Goal: Task Accomplishment & Management: Complete application form

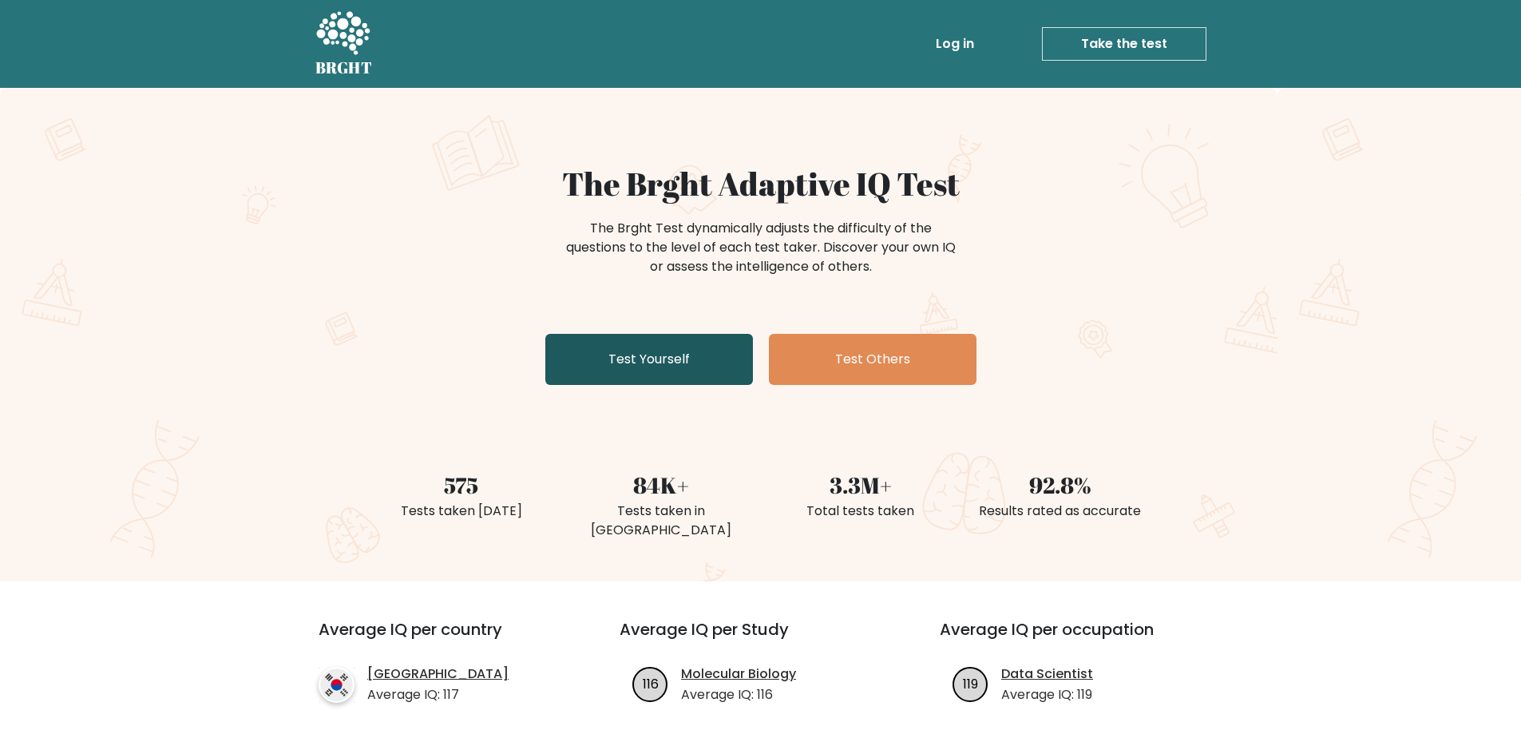
click at [695, 352] on link "Test Yourself" at bounding box center [649, 359] width 208 height 51
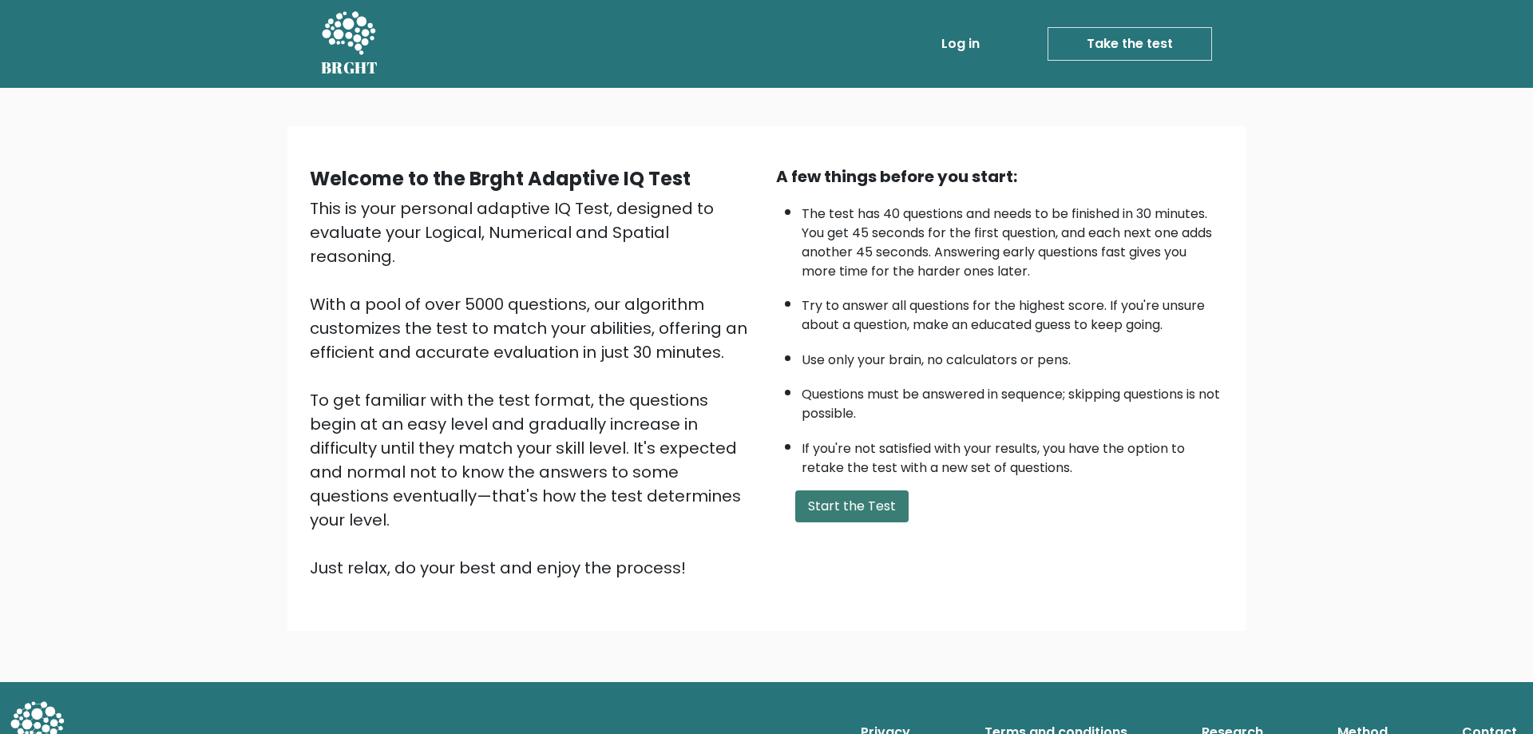
click at [874, 501] on button "Start the Test" at bounding box center [851, 506] width 113 height 32
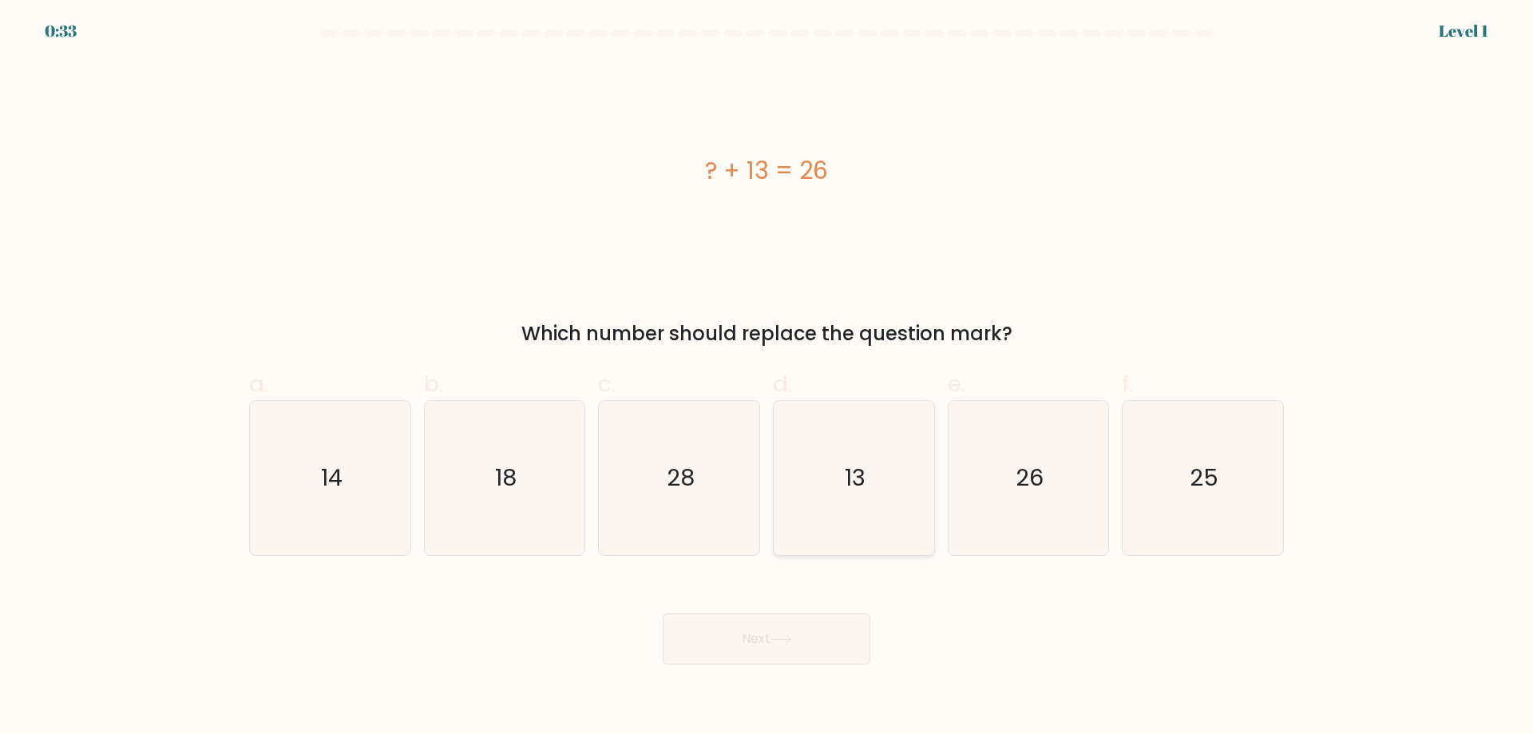
click at [898, 503] on icon "13" at bounding box center [854, 478] width 154 height 154
click at [767, 378] on input "d. 13" at bounding box center [766, 372] width 1 height 10
radio input "true"
click at [782, 638] on icon at bounding box center [781, 639] width 22 height 9
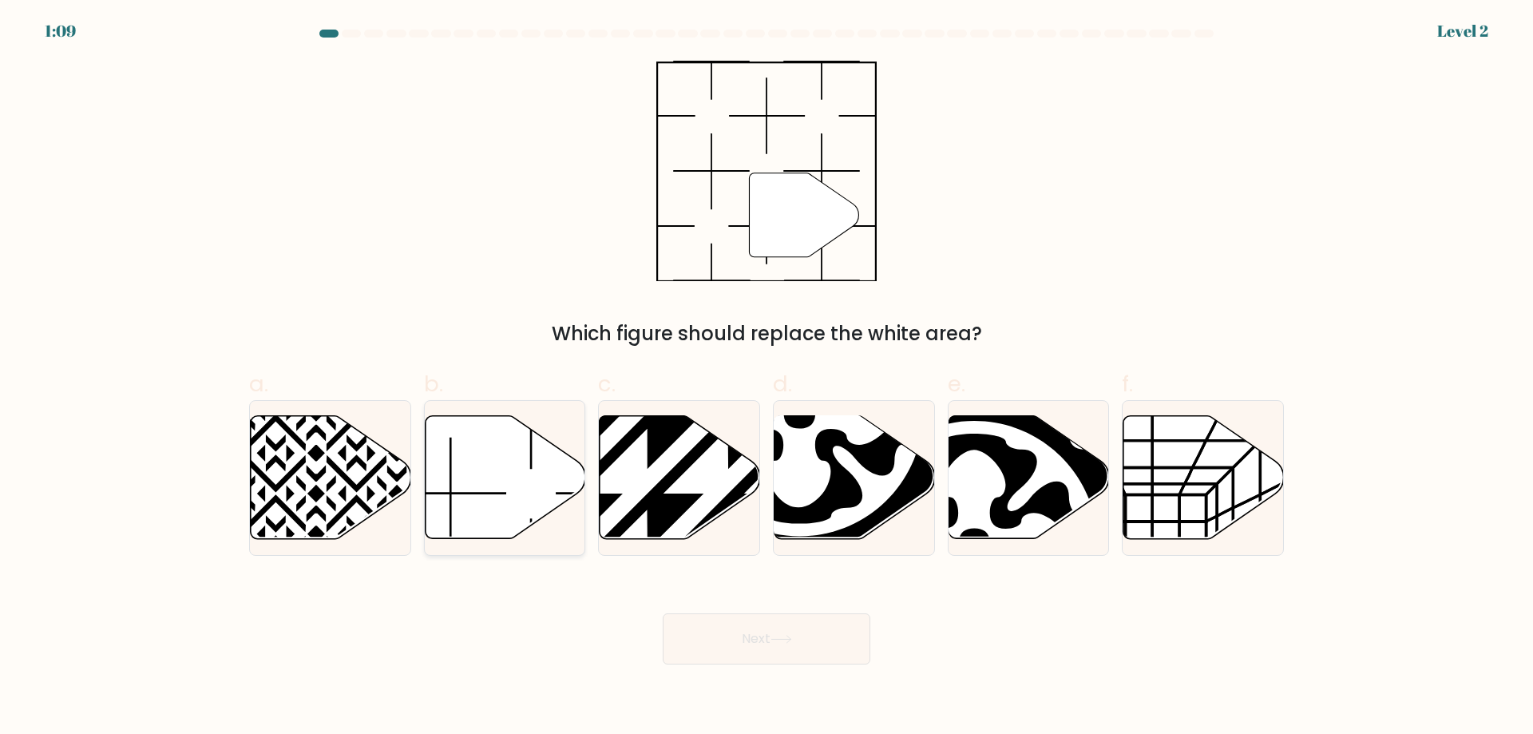
drag, startPoint x: 501, startPoint y: 469, endPoint x: 452, endPoint y: 402, distance: 83.4
click at [474, 439] on icon at bounding box center [505, 477] width 160 height 123
click at [766, 378] on input "b." at bounding box center [766, 372] width 1 height 10
radio input "true"
click at [456, 271] on div "" Which figure should replace the white area?" at bounding box center [767, 204] width 1054 height 287
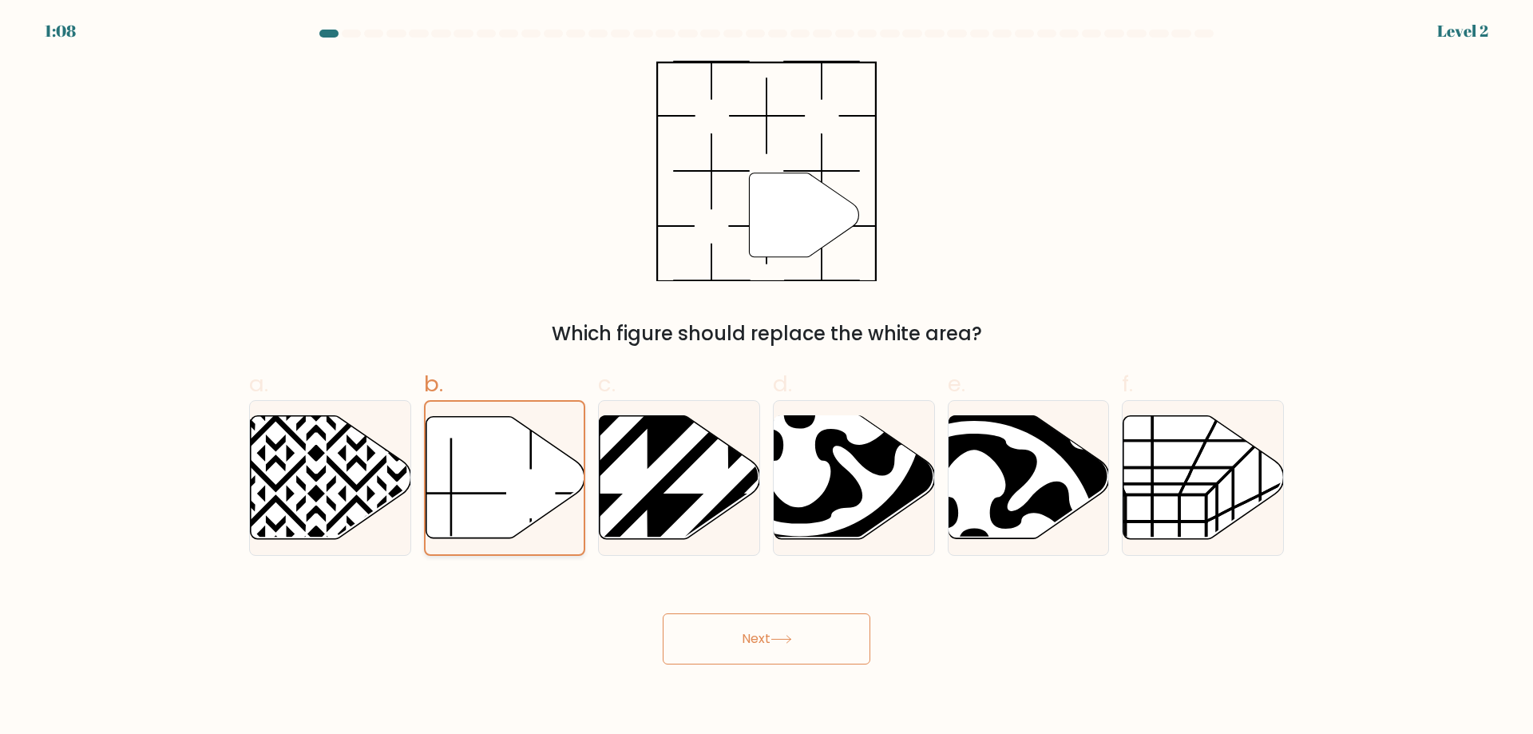
click at [528, 416] on icon at bounding box center [505, 478] width 159 height 124
click at [766, 378] on input "b." at bounding box center [766, 372] width 1 height 10
click at [812, 634] on button "Next" at bounding box center [767, 638] width 208 height 51
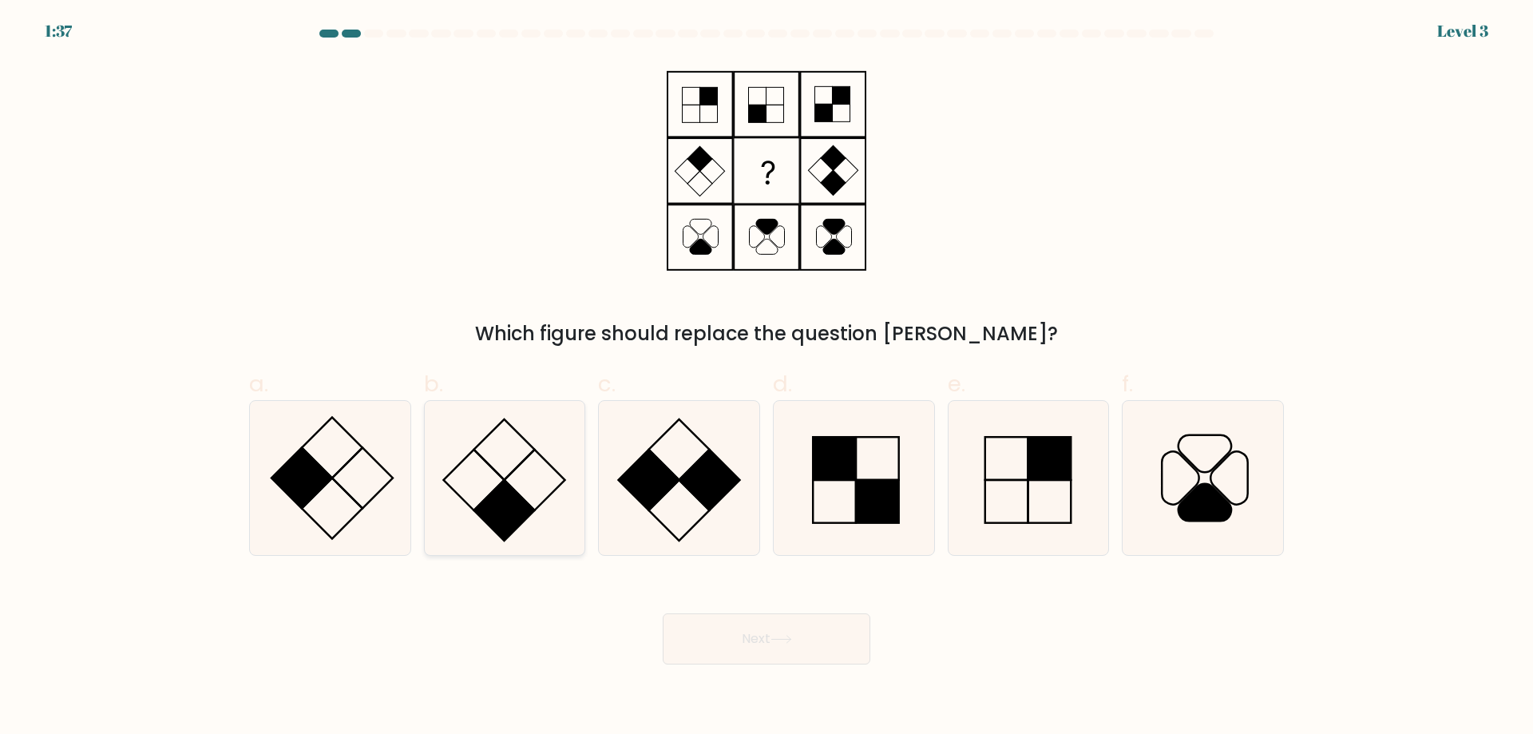
click at [523, 508] on rect at bounding box center [504, 510] width 61 height 61
click at [766, 378] on input "b." at bounding box center [766, 372] width 1 height 10
radio input "true"
click at [801, 632] on button "Next" at bounding box center [767, 638] width 208 height 51
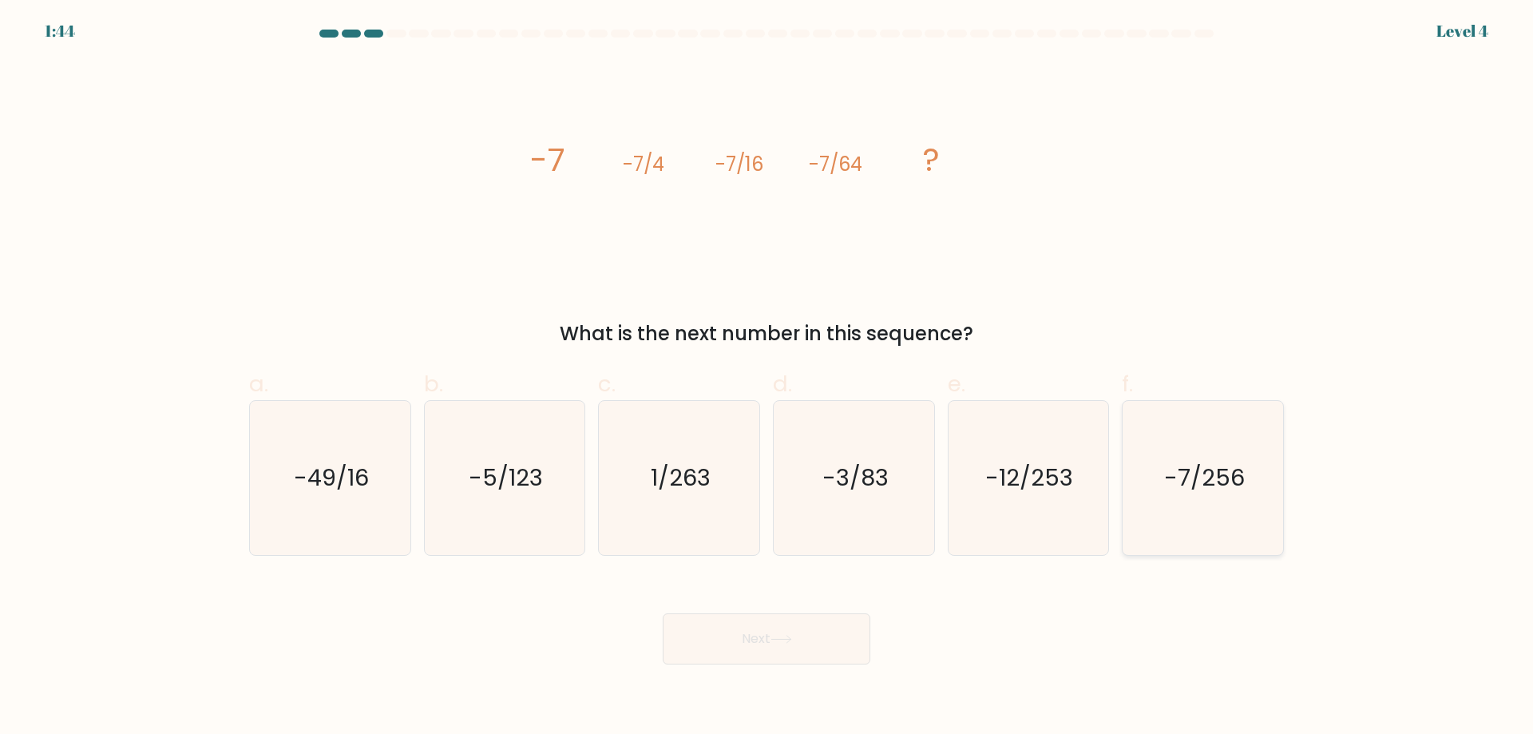
click at [1197, 442] on icon "-7/256" at bounding box center [1203, 478] width 154 height 154
click at [767, 378] on input "f. -7/256" at bounding box center [766, 372] width 1 height 10
radio input "true"
click at [758, 632] on button "Next" at bounding box center [767, 638] width 208 height 51
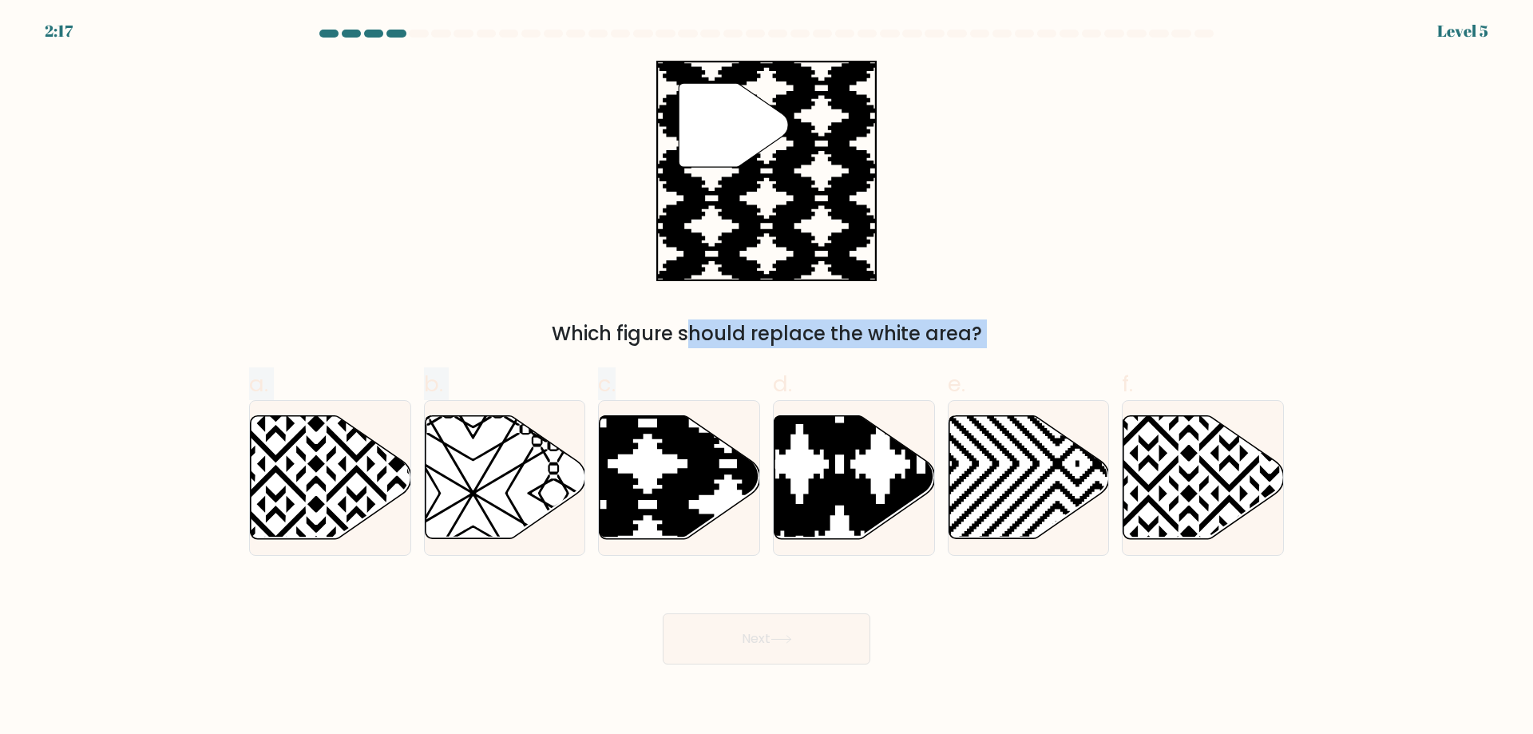
drag, startPoint x: 707, startPoint y: 475, endPoint x: 706, endPoint y: 266, distance: 209.2
click at [706, 266] on form "a." at bounding box center [766, 347] width 1533 height 635
click at [1381, 230] on form "a." at bounding box center [766, 347] width 1533 height 635
click at [622, 477] on icon at bounding box center [728, 544] width 323 height 323
click at [766, 378] on input "c." at bounding box center [766, 372] width 1 height 10
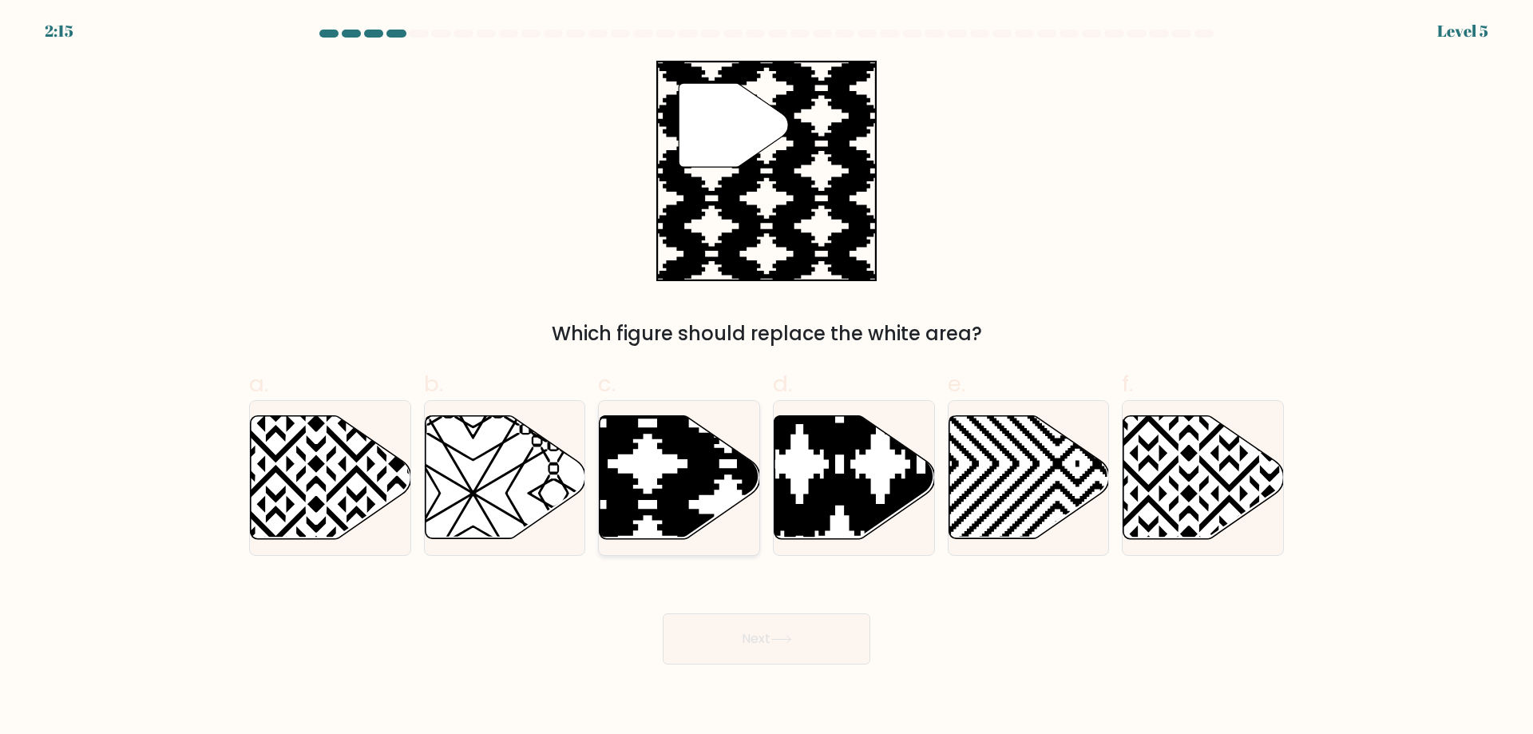
radio input "true"
click at [853, 643] on button "Next" at bounding box center [767, 638] width 208 height 51
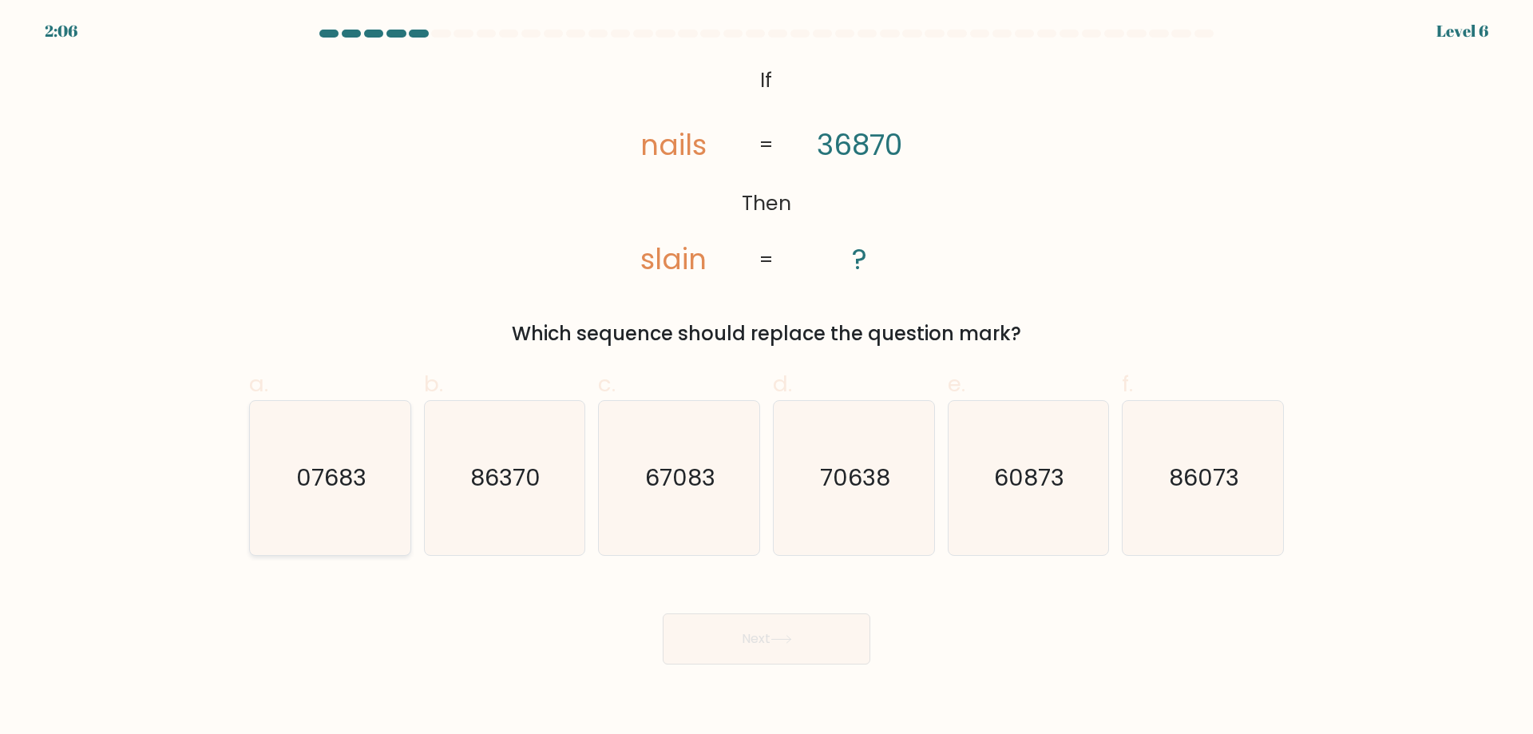
click at [335, 506] on icon "07683" at bounding box center [330, 478] width 154 height 154
click at [766, 378] on input "a. 07683" at bounding box center [766, 372] width 1 height 10
radio input "true"
click at [764, 628] on button "Next" at bounding box center [767, 638] width 208 height 51
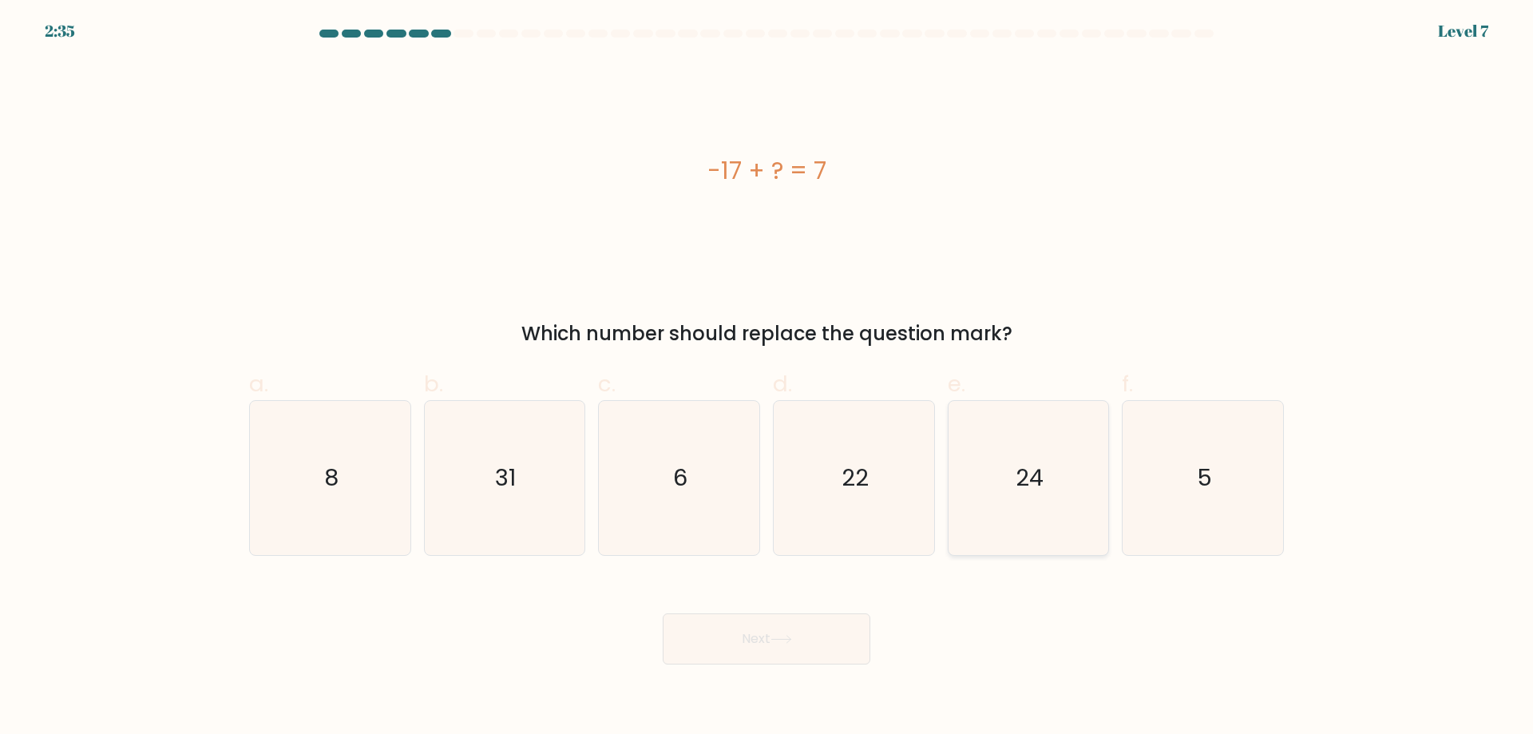
click at [1057, 513] on icon "24" at bounding box center [1028, 478] width 154 height 154
click at [767, 378] on input "e. 24" at bounding box center [766, 372] width 1 height 10
radio input "true"
click at [769, 640] on button "Next" at bounding box center [767, 638] width 208 height 51
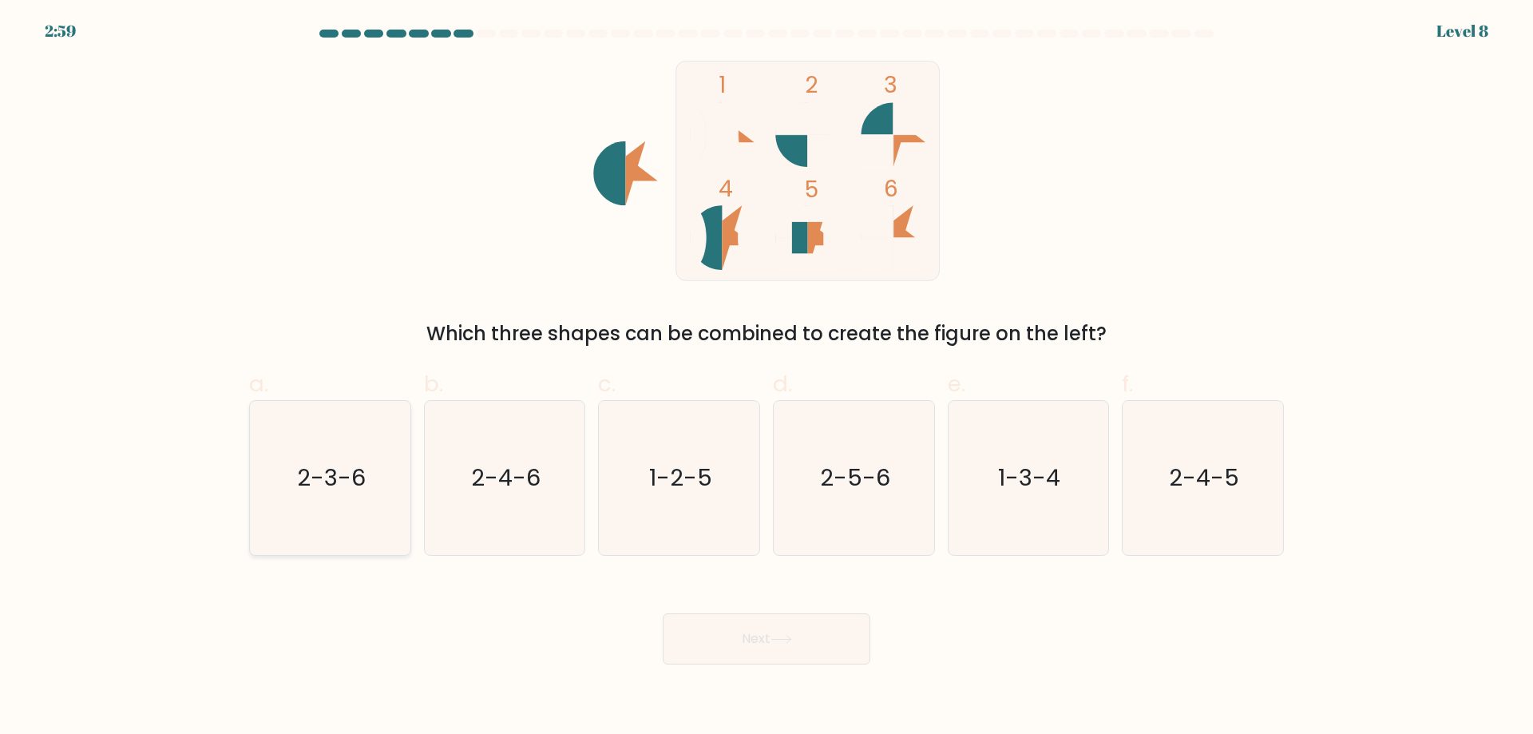
click at [315, 517] on icon "2-3-6" at bounding box center [330, 478] width 154 height 154
click at [766, 378] on input "a. 2-3-6" at bounding box center [766, 372] width 1 height 10
radio input "true"
click at [762, 634] on button "Next" at bounding box center [767, 638] width 208 height 51
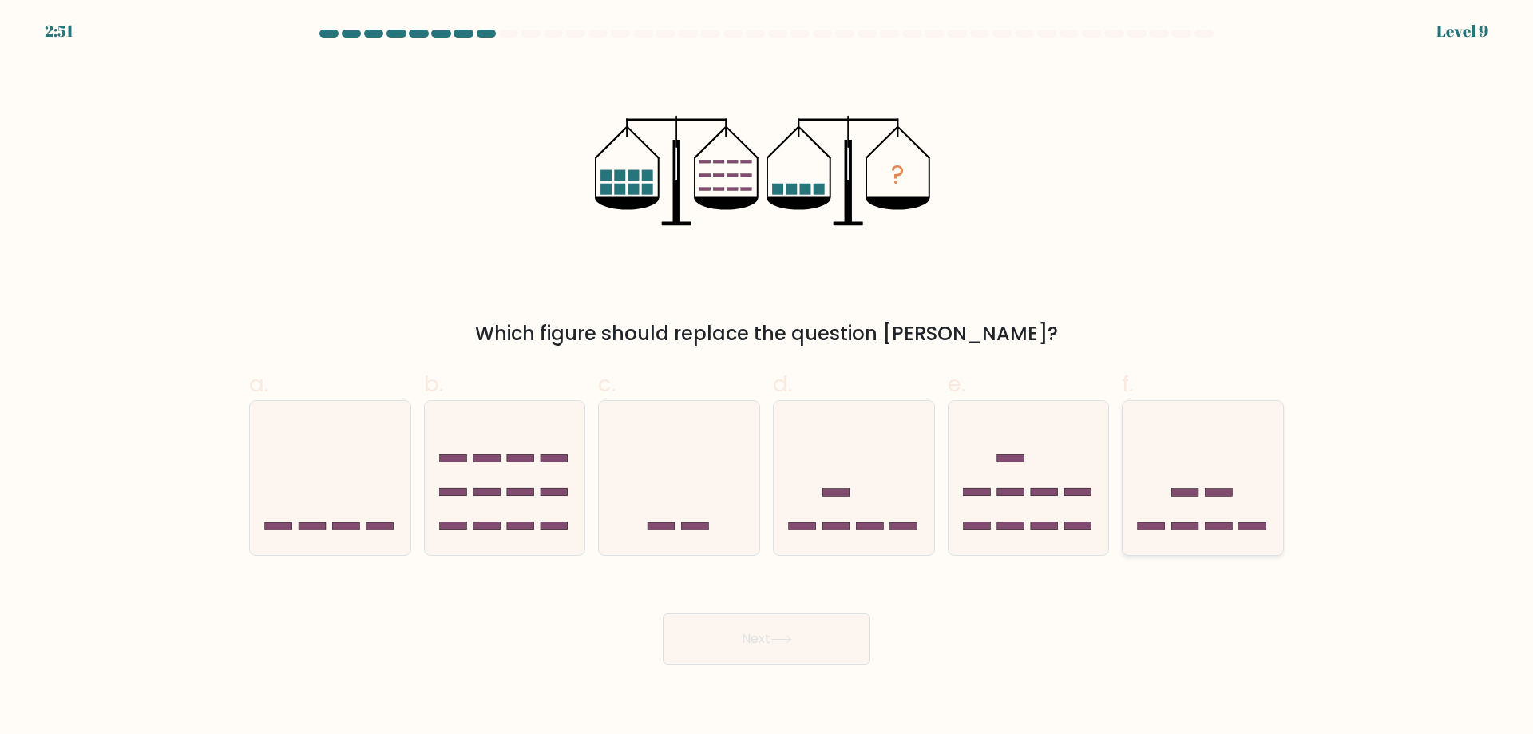
drag, startPoint x: 1197, startPoint y: 502, endPoint x: 1185, endPoint y: 507, distance: 12.9
click at [1197, 502] on icon at bounding box center [1203, 477] width 160 height 133
click at [767, 378] on input "f." at bounding box center [766, 372] width 1 height 10
radio input "true"
click at [811, 636] on button "Next" at bounding box center [767, 638] width 208 height 51
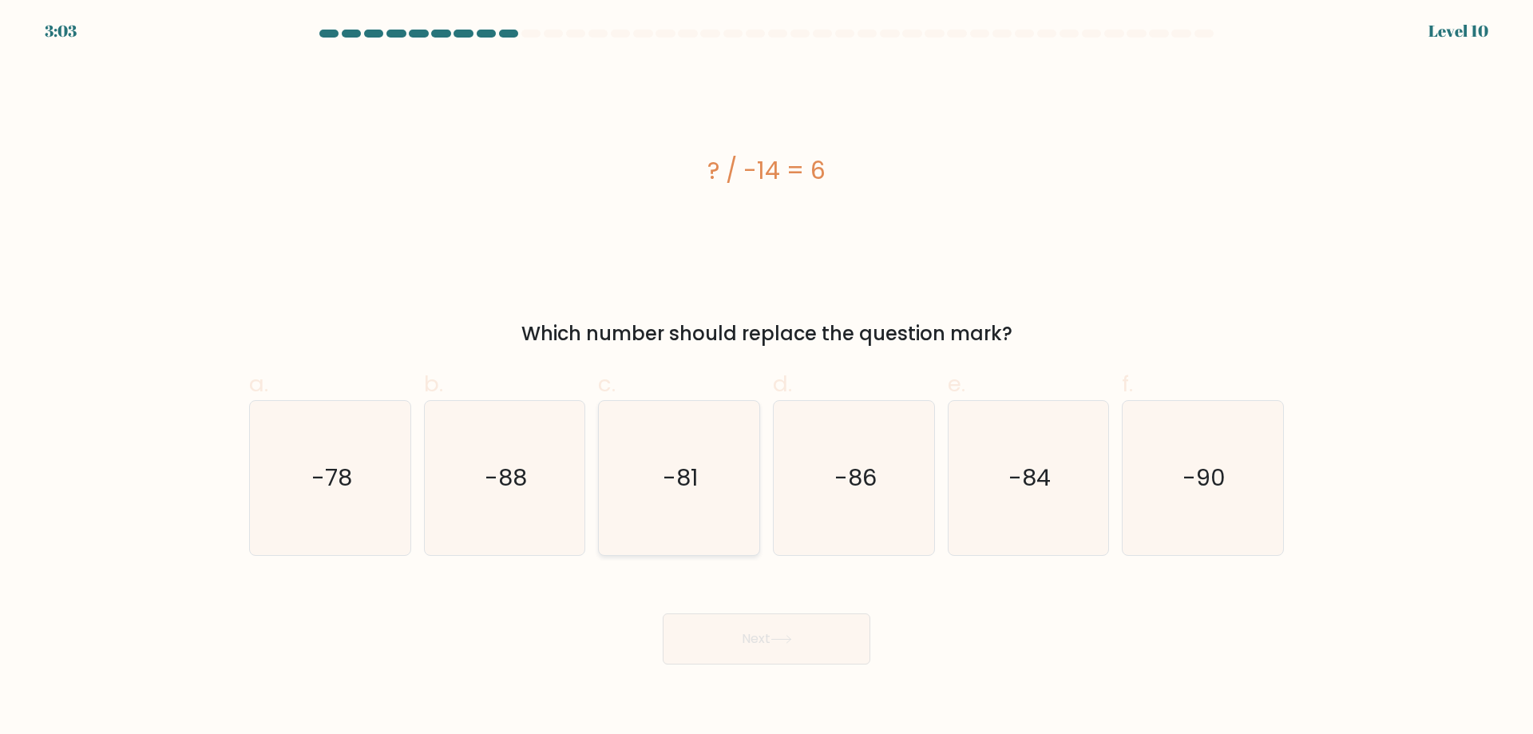
click at [730, 504] on icon "-81" at bounding box center [679, 478] width 154 height 154
click at [766, 378] on input "c. -81" at bounding box center [766, 372] width 1 height 10
radio input "true"
click at [754, 608] on div "Next" at bounding box center [767, 619] width 1054 height 89
click at [777, 625] on button "Next" at bounding box center [767, 638] width 208 height 51
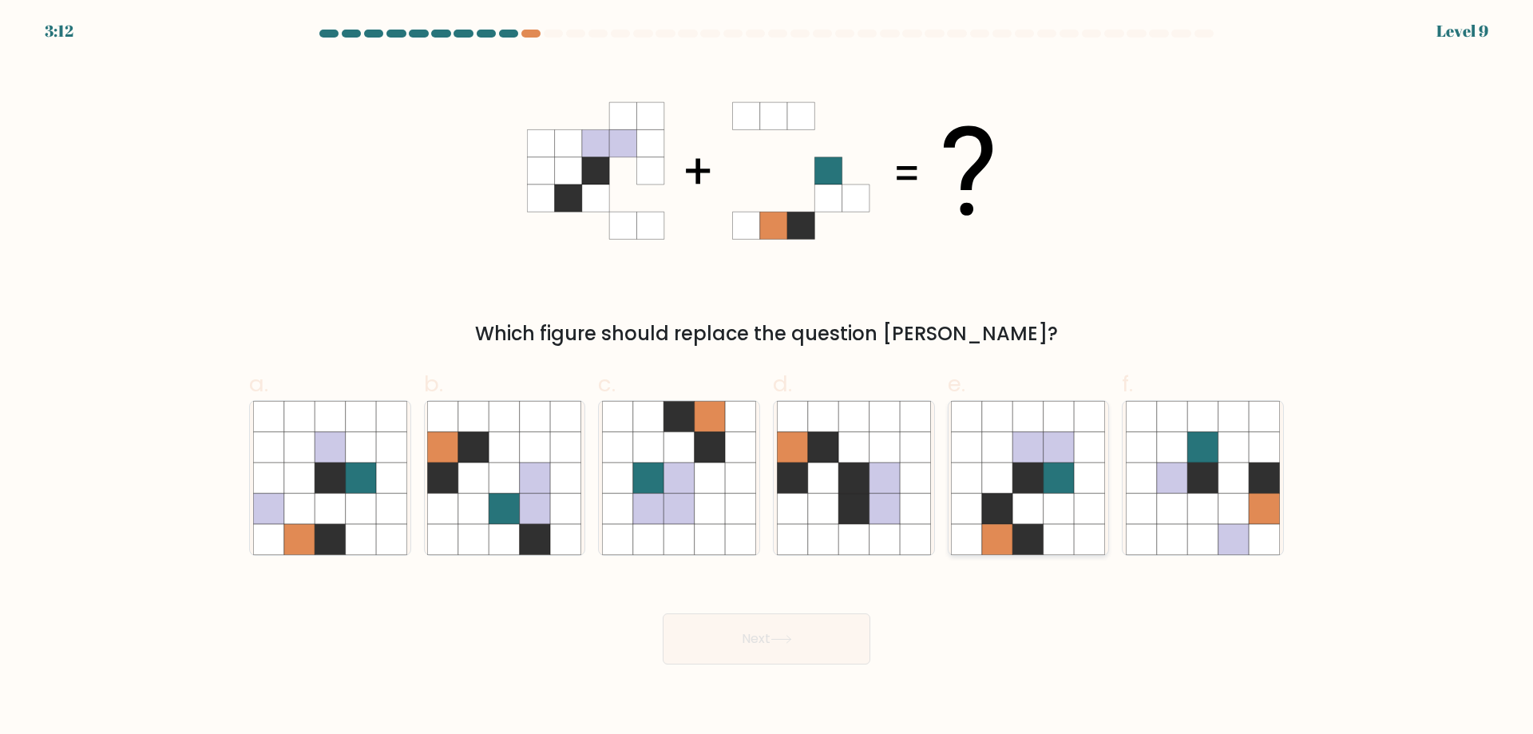
click at [1067, 495] on icon at bounding box center [1059, 508] width 30 height 30
click at [767, 378] on input "e." at bounding box center [766, 372] width 1 height 10
radio input "true"
click at [796, 663] on button "Next" at bounding box center [767, 638] width 208 height 51
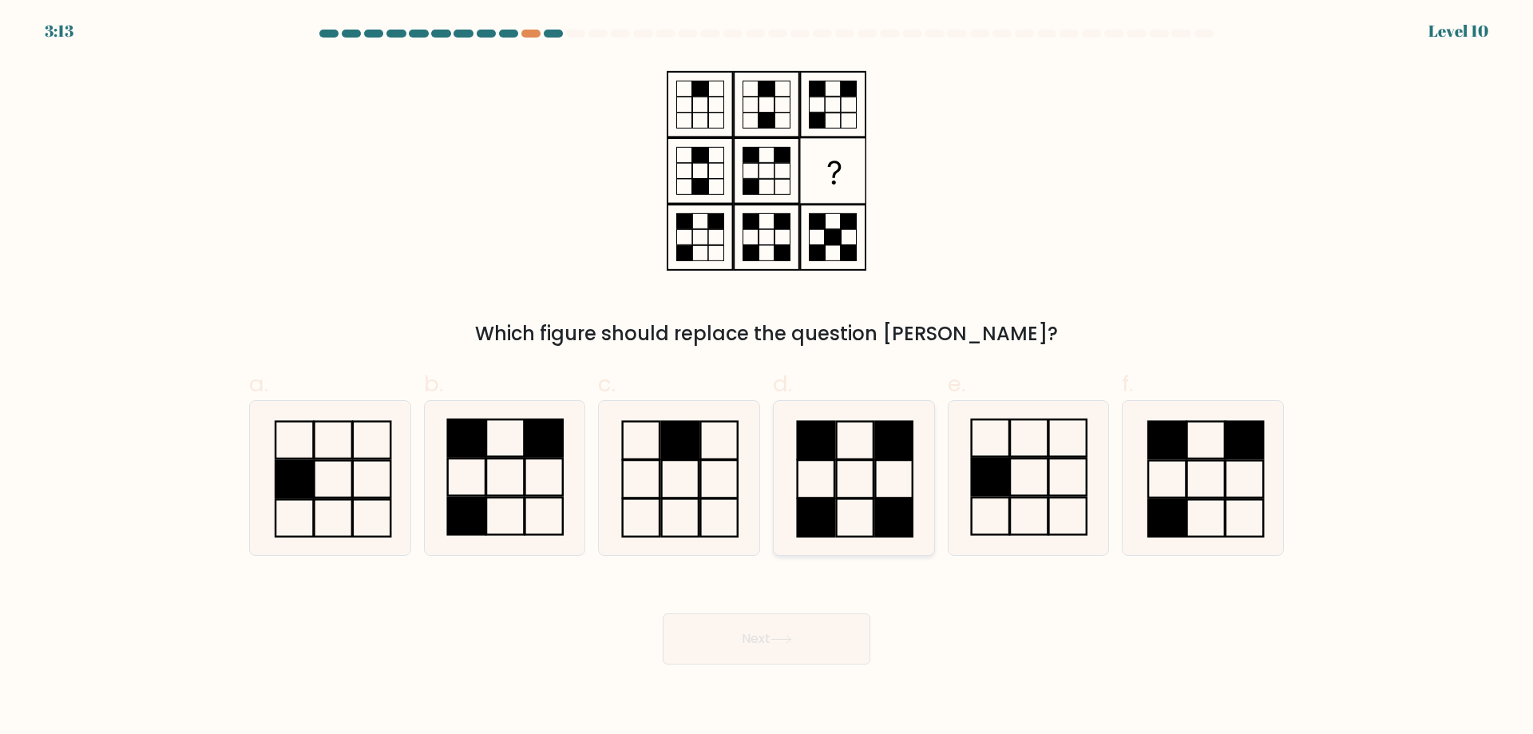
click at [898, 457] on rect at bounding box center [893, 441] width 37 height 38
click at [767, 378] on input "d." at bounding box center [766, 372] width 1 height 10
radio input "true"
click at [786, 655] on button "Next" at bounding box center [767, 638] width 208 height 51
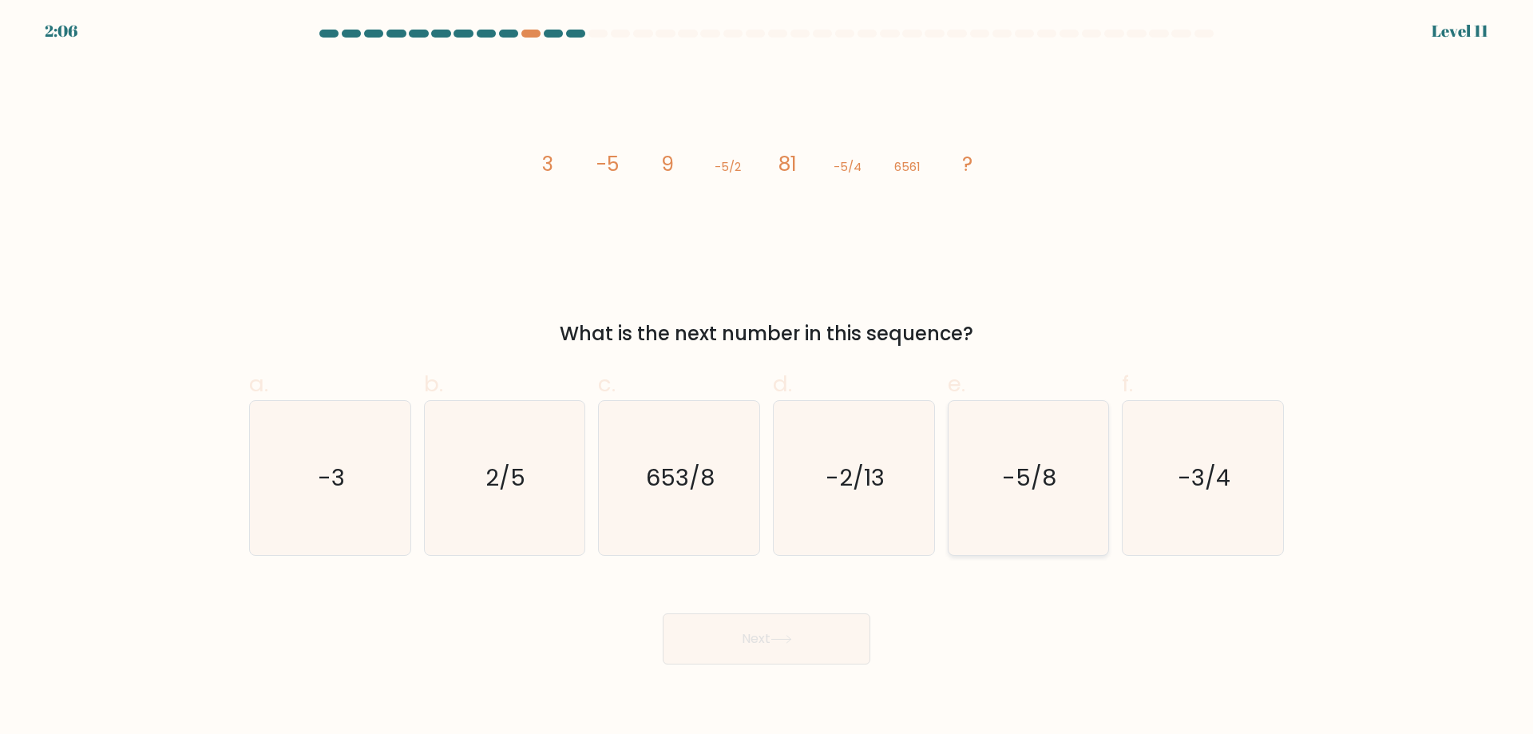
click at [1036, 537] on icon "-5/8" at bounding box center [1028, 478] width 154 height 154
click at [767, 378] on input "e. -5/8" at bounding box center [766, 372] width 1 height 10
radio input "true"
click at [815, 628] on button "Next" at bounding box center [767, 638] width 208 height 51
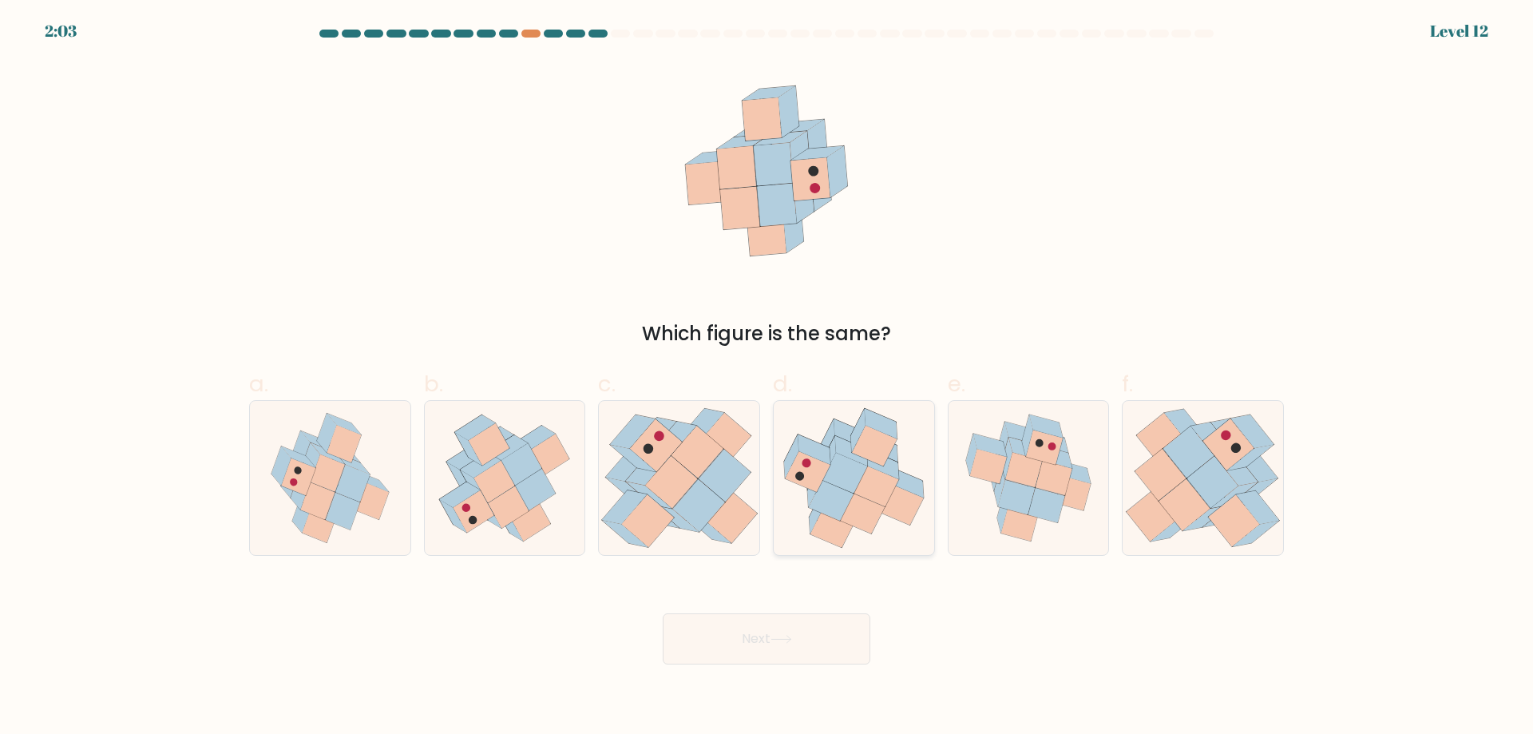
click at [846, 442] on icon at bounding box center [851, 451] width 33 height 30
click at [767, 378] on input "d." at bounding box center [766, 372] width 1 height 10
radio input "true"
click at [751, 645] on button "Next" at bounding box center [767, 638] width 208 height 51
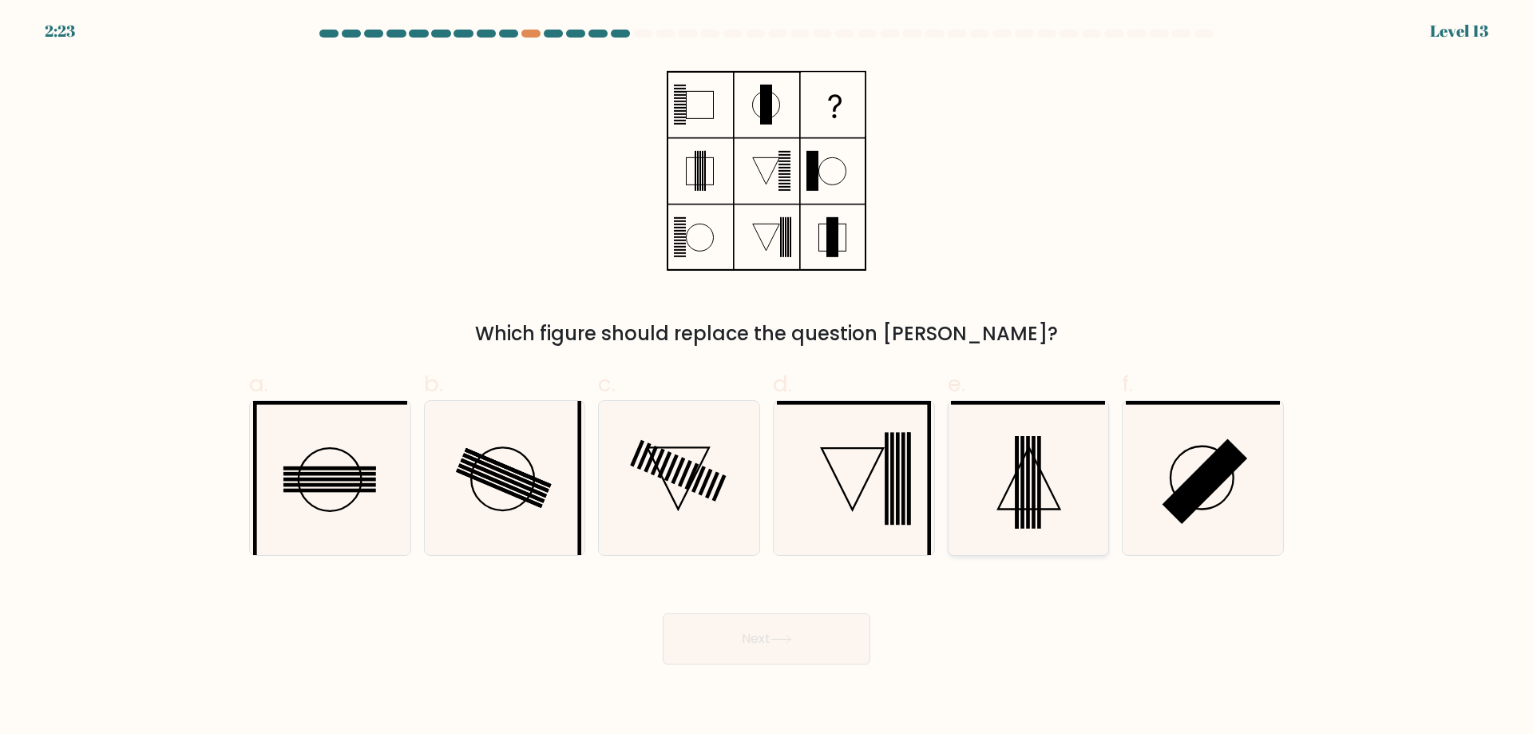
click at [980, 452] on icon at bounding box center [1028, 478] width 154 height 154
click at [767, 378] on input "e." at bounding box center [766, 372] width 1 height 10
radio input "true"
click at [755, 656] on button "Next" at bounding box center [767, 638] width 208 height 51
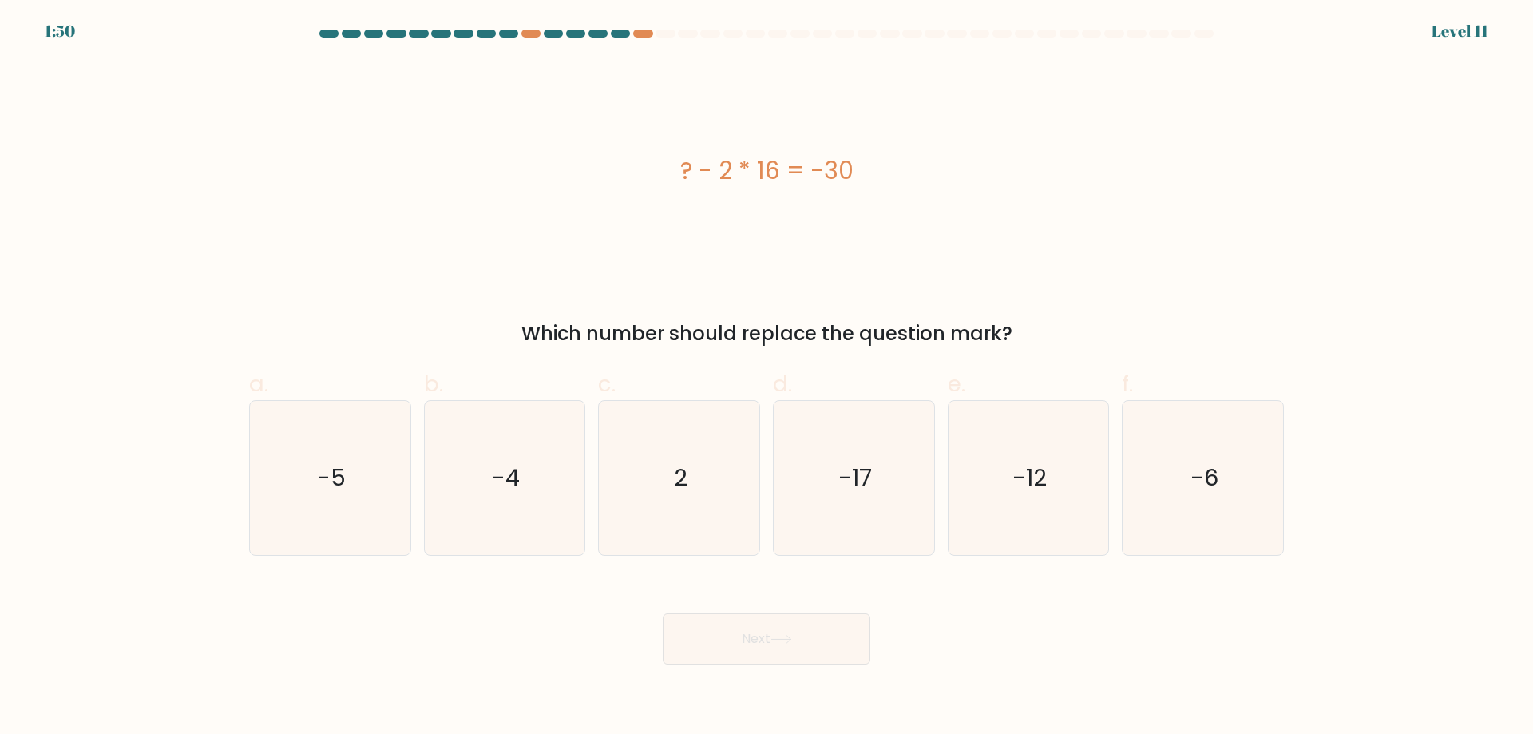
drag, startPoint x: 880, startPoint y: 497, endPoint x: 699, endPoint y: 576, distance: 198.0
click at [879, 497] on icon "-17" at bounding box center [854, 478] width 154 height 154
click at [767, 378] on input "d. -17" at bounding box center [766, 372] width 1 height 10
radio input "true"
click at [699, 606] on div "Next" at bounding box center [767, 619] width 1054 height 89
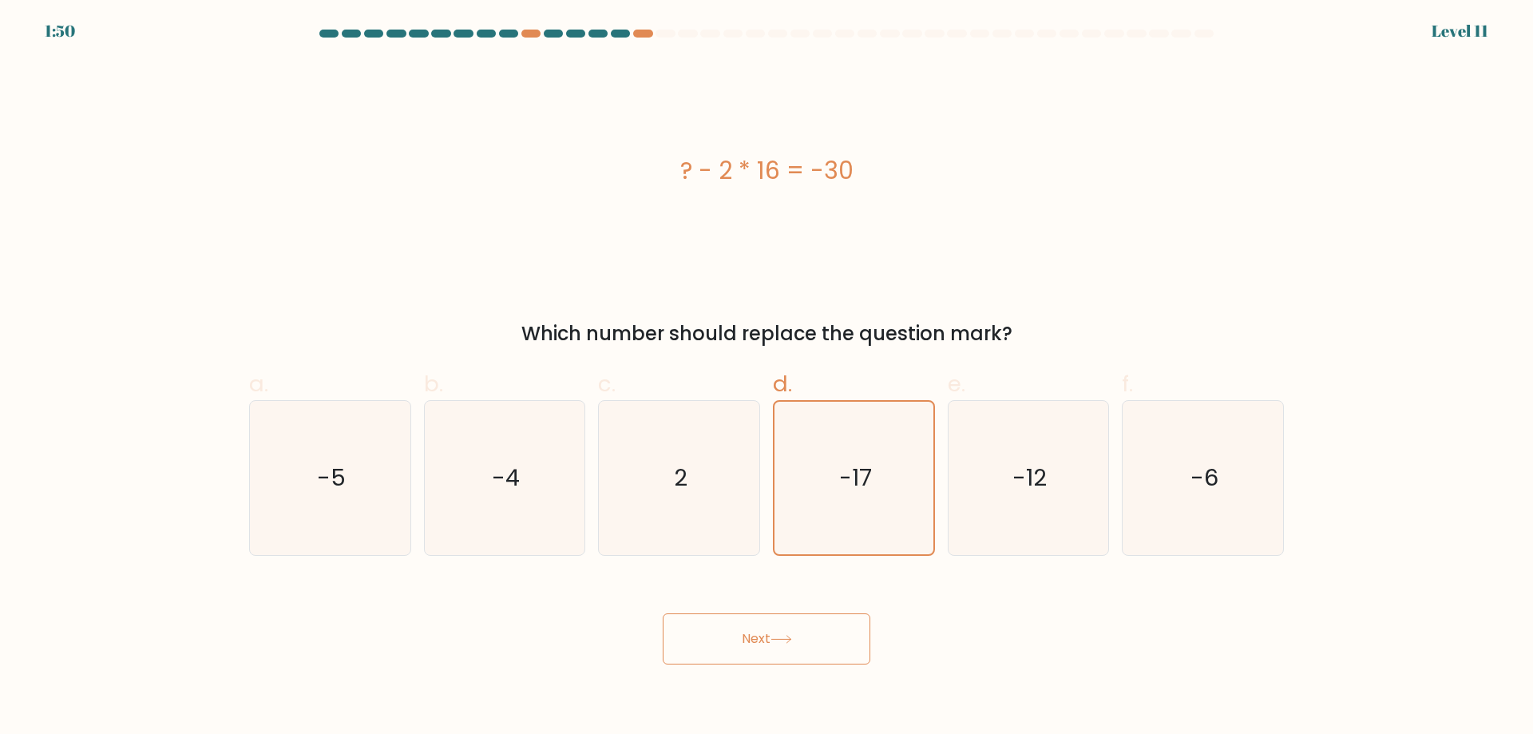
click at [775, 644] on icon at bounding box center [781, 639] width 22 height 9
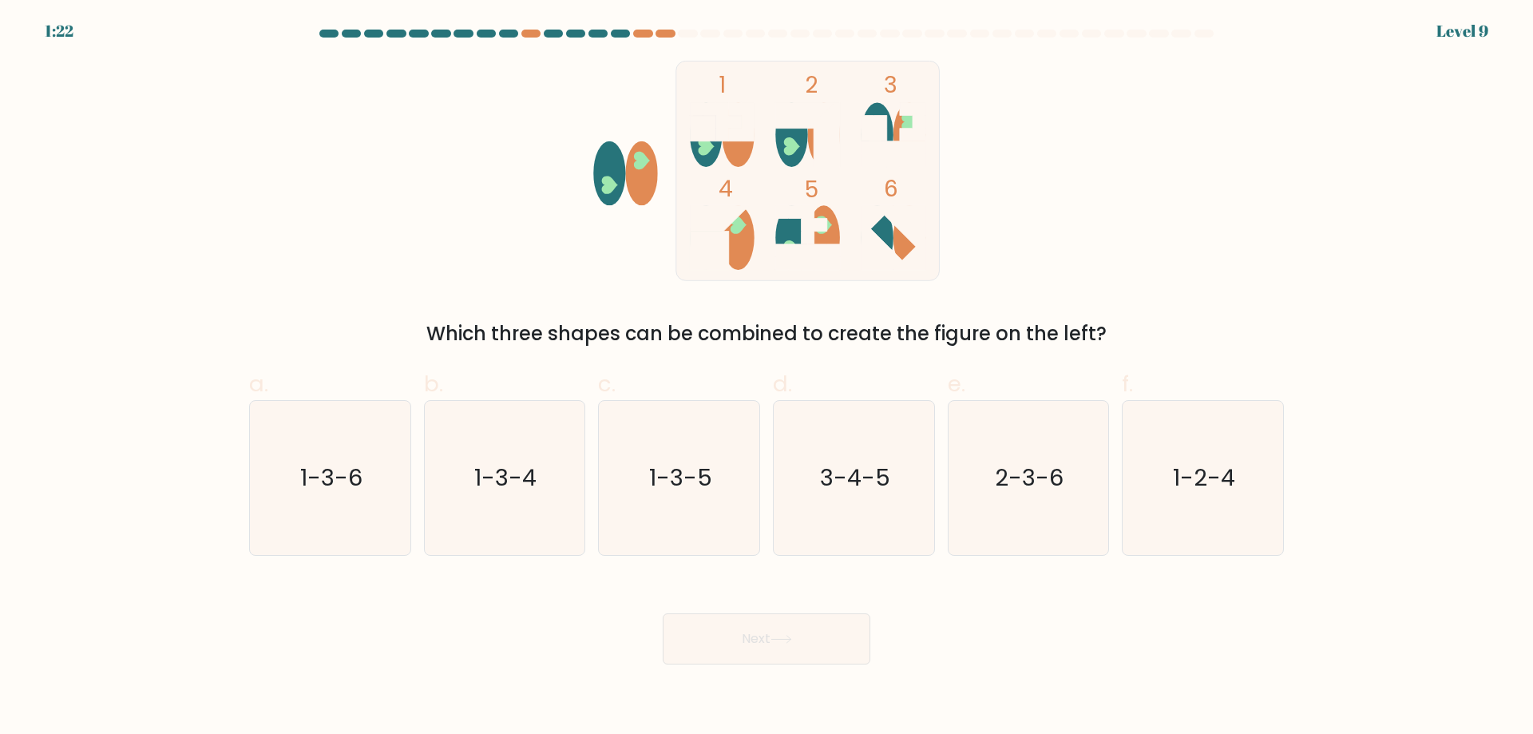
drag, startPoint x: 1000, startPoint y: 516, endPoint x: 854, endPoint y: 607, distance: 171.5
click at [1000, 517] on icon "2-3-6" at bounding box center [1028, 478] width 154 height 154
click at [767, 378] on input "e. 2-3-6" at bounding box center [766, 372] width 1 height 10
radio input "true"
click at [747, 678] on body "1:21 Level 9" at bounding box center [766, 367] width 1533 height 734
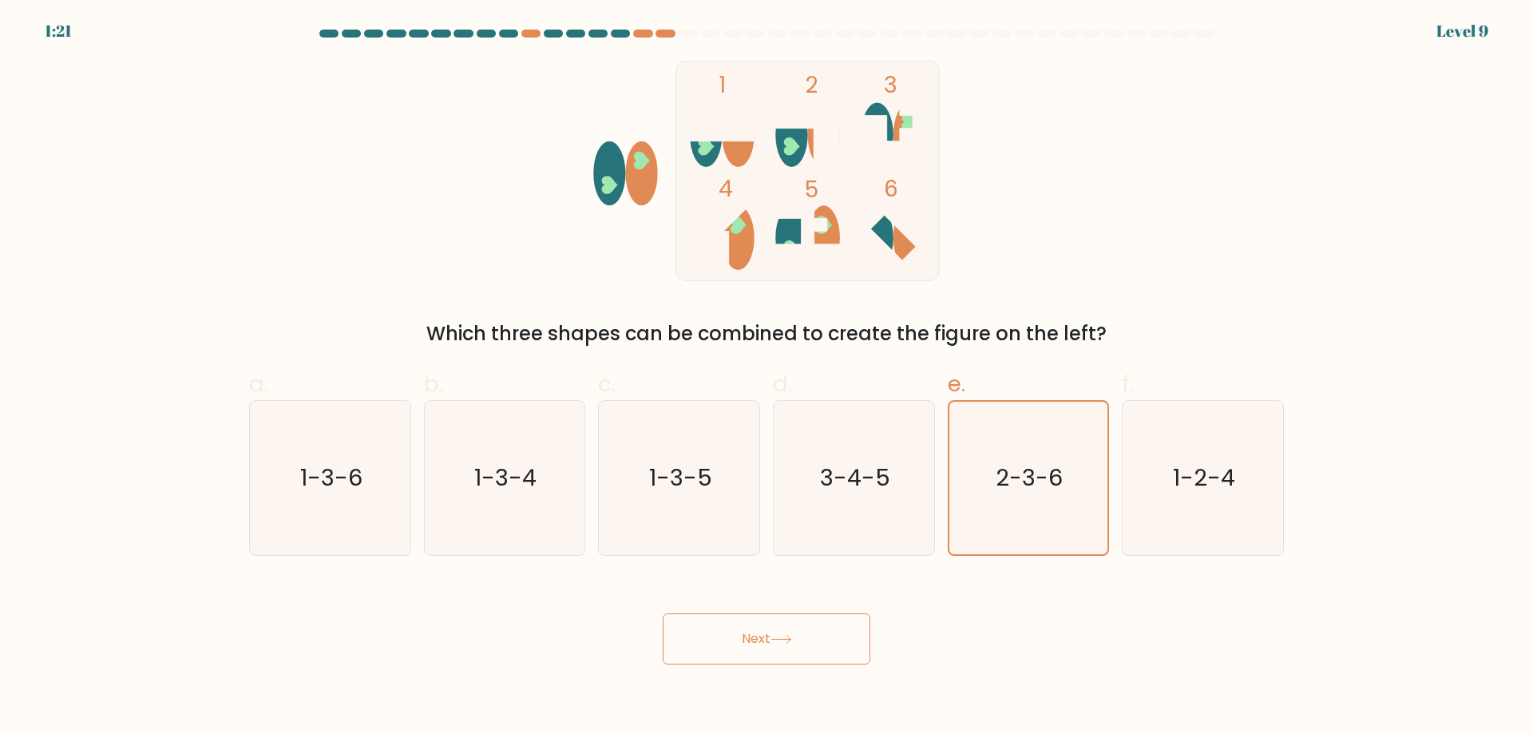
click at [765, 646] on button "Next" at bounding box center [767, 638] width 208 height 51
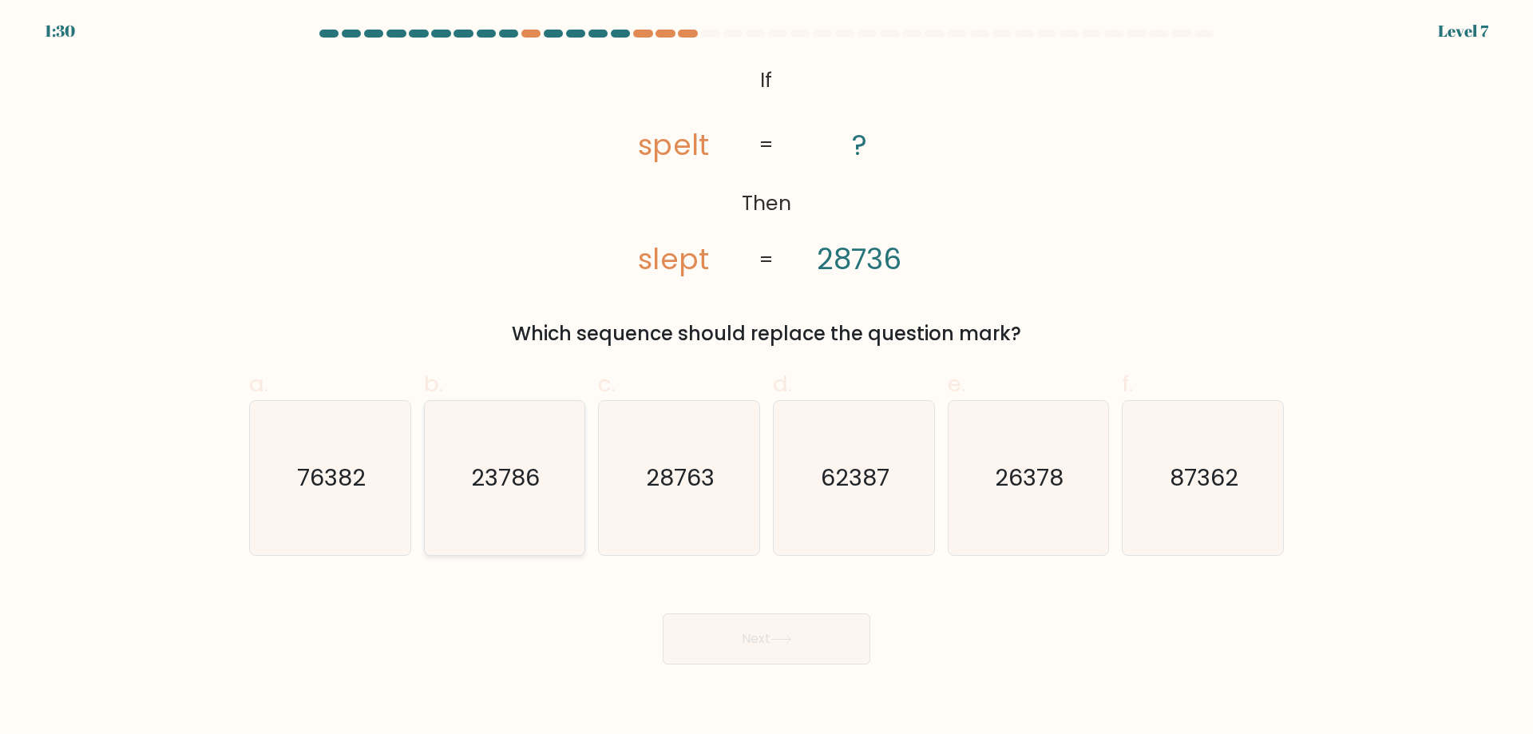
click at [542, 487] on icon "23786" at bounding box center [504, 478] width 154 height 154
click at [766, 378] on input "b. 23786" at bounding box center [766, 372] width 1 height 10
radio input "true"
click at [755, 624] on button "Next" at bounding box center [767, 638] width 208 height 51
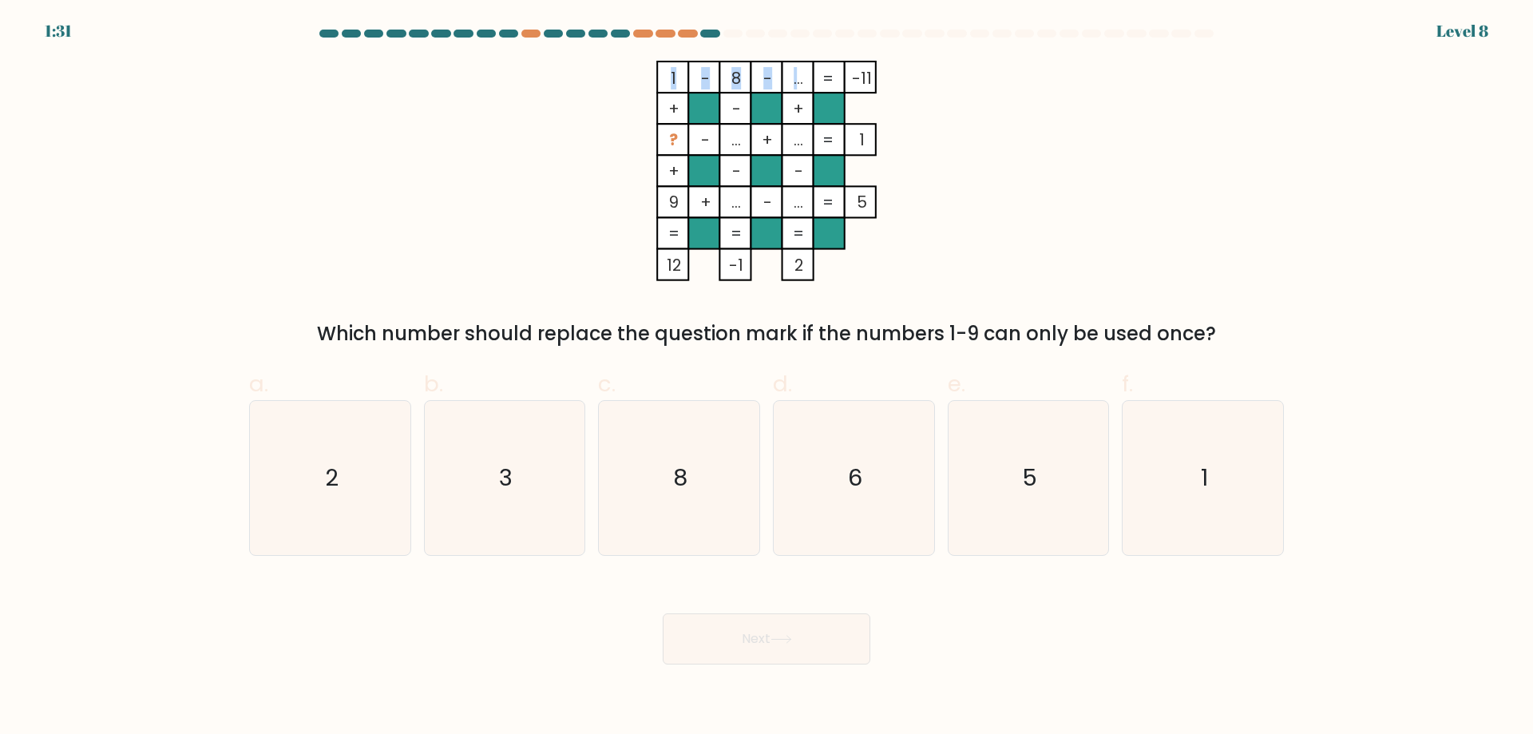
drag, startPoint x: 796, startPoint y: 73, endPoint x: 806, endPoint y: 85, distance: 16.5
click at [806, 85] on icon "1 - 8 - ... -11 + - + ? - ... + ... 1 + - - 9 + ... - ... = 5 = = = = 12 -1 2 =" at bounding box center [766, 171] width 479 height 220
click at [803, 78] on tspan "..." at bounding box center [799, 78] width 10 height 22
click at [726, 465] on icon "8" at bounding box center [679, 478] width 154 height 154
click at [766, 378] on input "c. 8" at bounding box center [766, 372] width 1 height 10
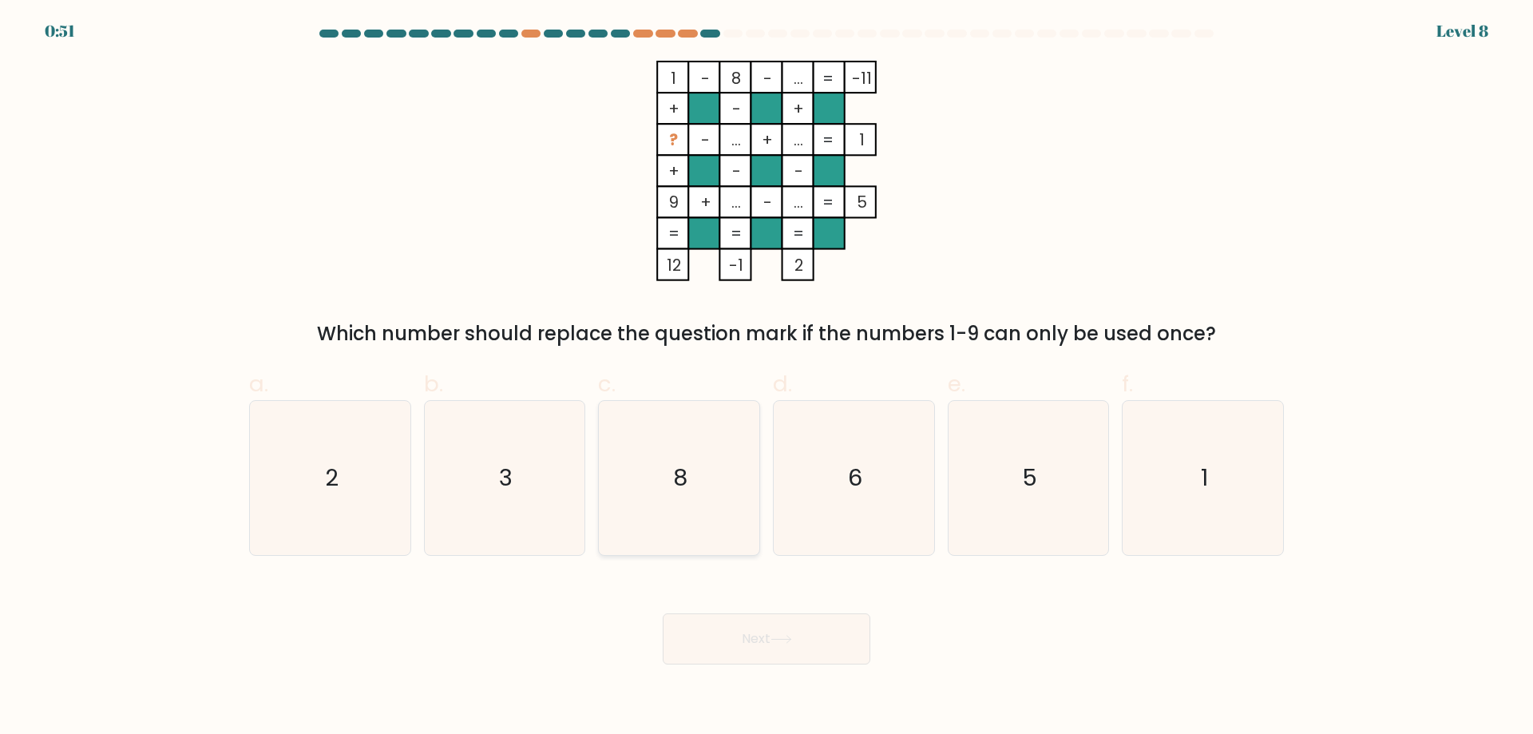
radio input "true"
click at [809, 677] on body "0:50 Level 8" at bounding box center [766, 367] width 1533 height 734
click at [776, 626] on button "Next" at bounding box center [767, 638] width 208 height 51
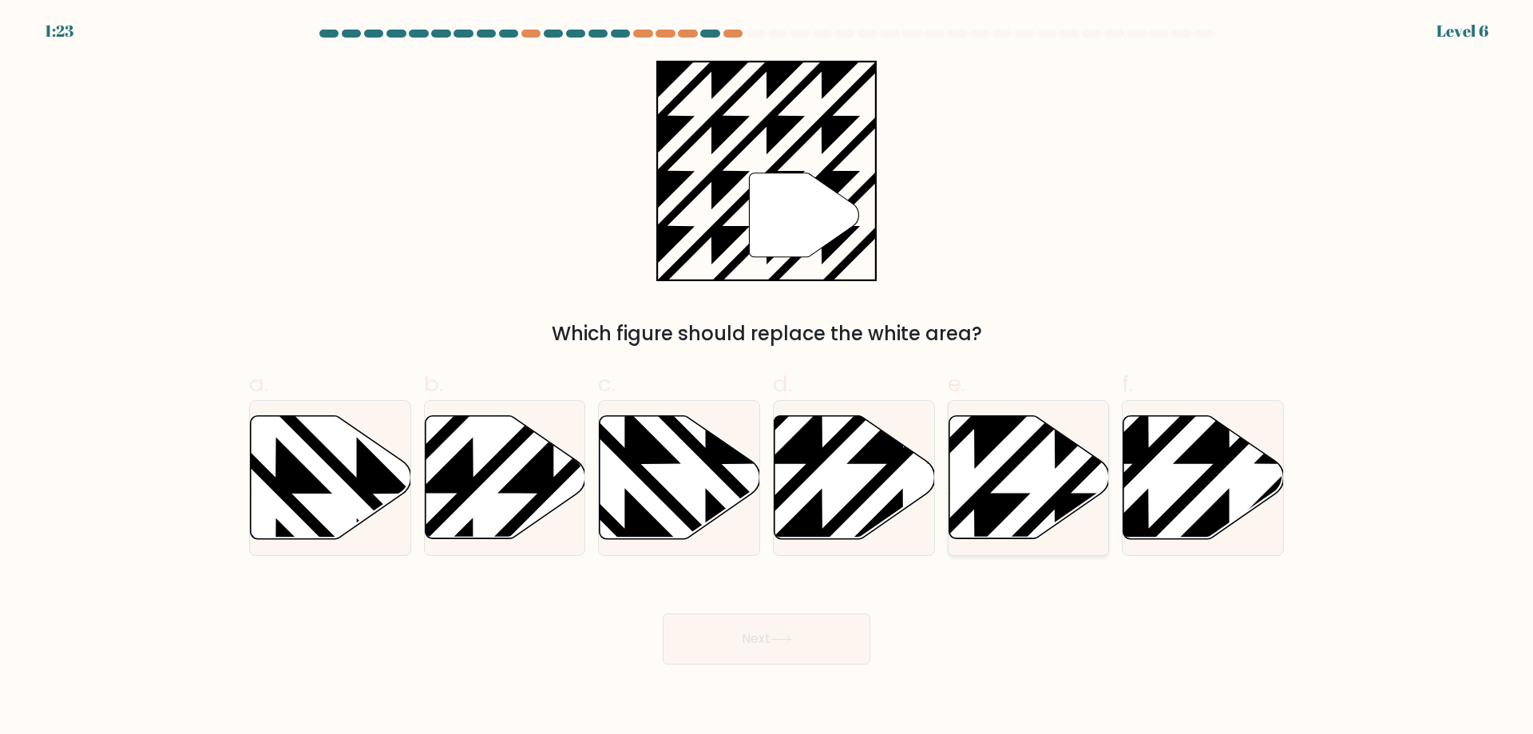
click at [1033, 470] on icon at bounding box center [1029, 477] width 160 height 123
click at [767, 378] on input "e." at bounding box center [766, 372] width 1 height 10
radio input "true"
click at [810, 642] on button "Next" at bounding box center [767, 638] width 208 height 51
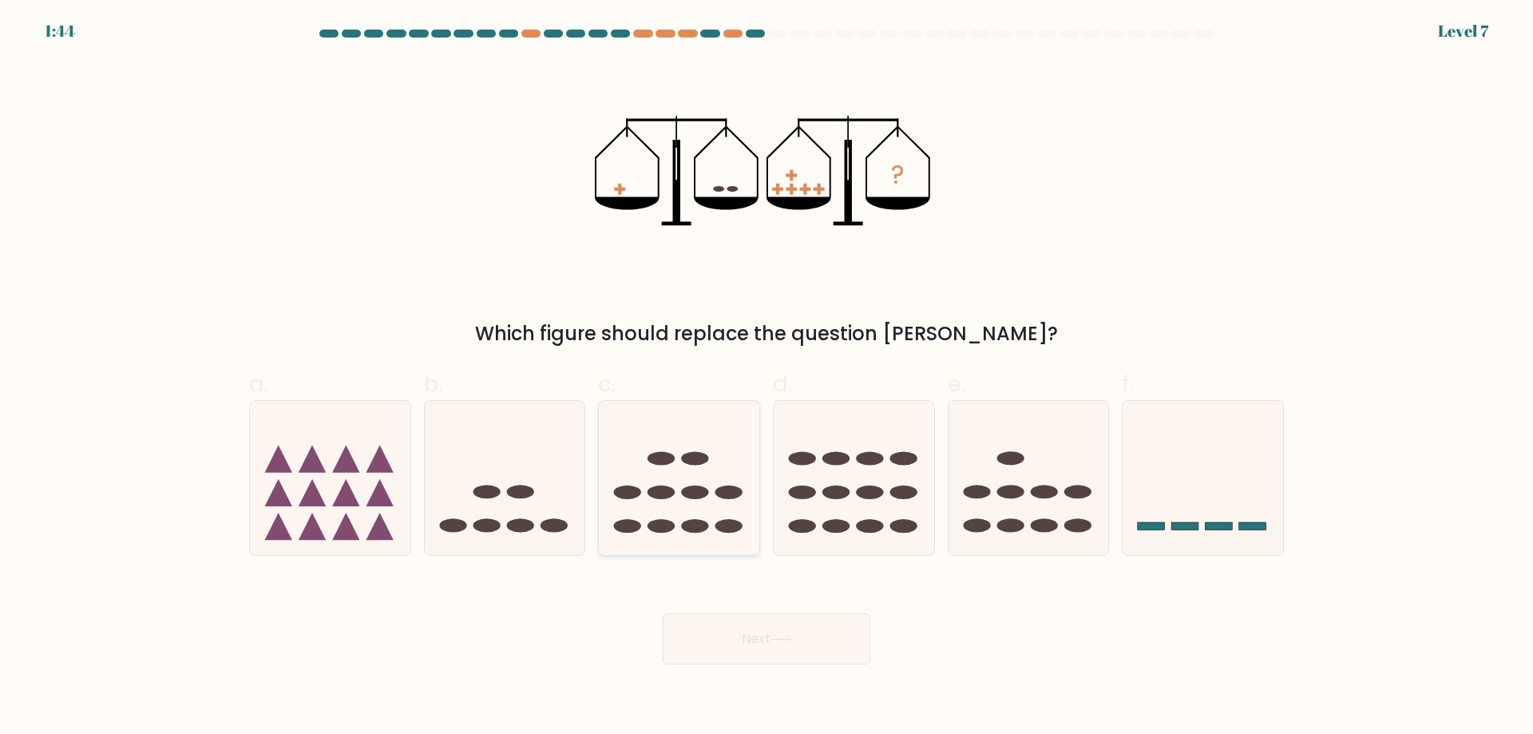
click at [706, 461] on ellipse at bounding box center [694, 459] width 27 height 14
click at [766, 378] on input "c." at bounding box center [766, 372] width 1 height 10
radio input "true"
click at [835, 633] on button "Next" at bounding box center [767, 638] width 208 height 51
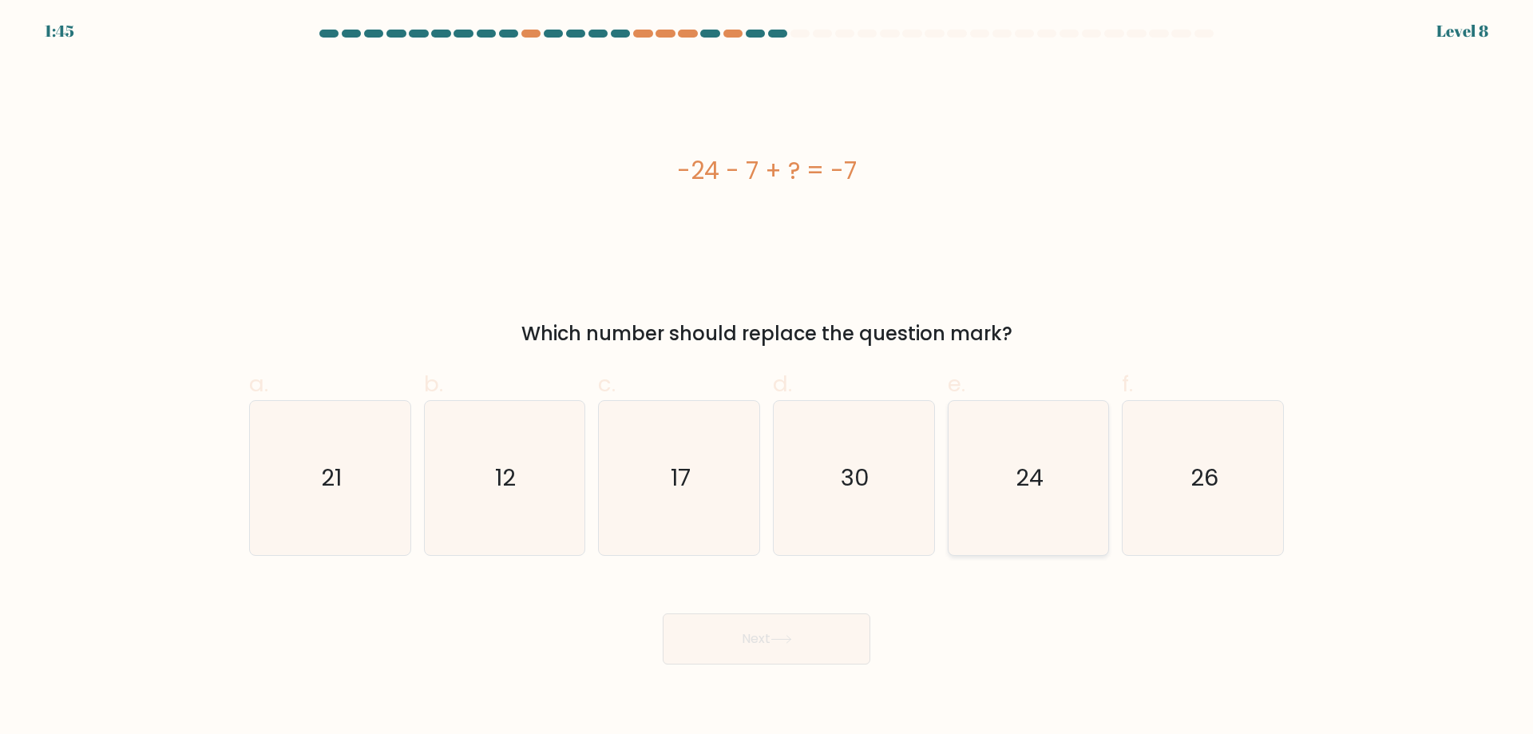
click at [1015, 437] on icon "24" at bounding box center [1028, 478] width 154 height 154
click at [767, 378] on input "e. 24" at bounding box center [766, 372] width 1 height 10
radio input "true"
click at [751, 656] on button "Next" at bounding box center [767, 638] width 208 height 51
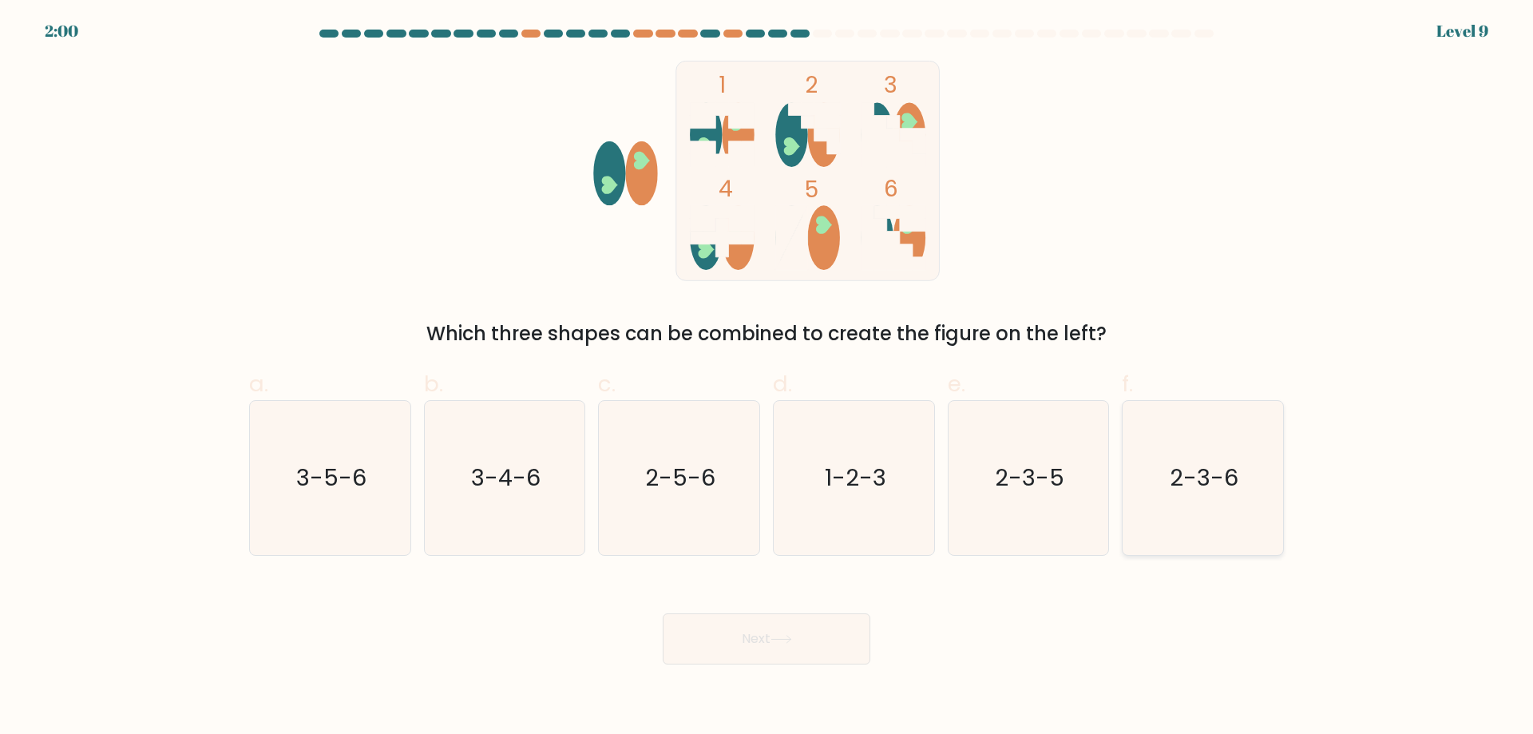
click at [1255, 479] on icon "2-3-6" at bounding box center [1203, 478] width 154 height 154
click at [767, 378] on input "f. 2-3-6" at bounding box center [766, 372] width 1 height 10
radio input "true"
click at [721, 657] on button "Next" at bounding box center [767, 638] width 208 height 51
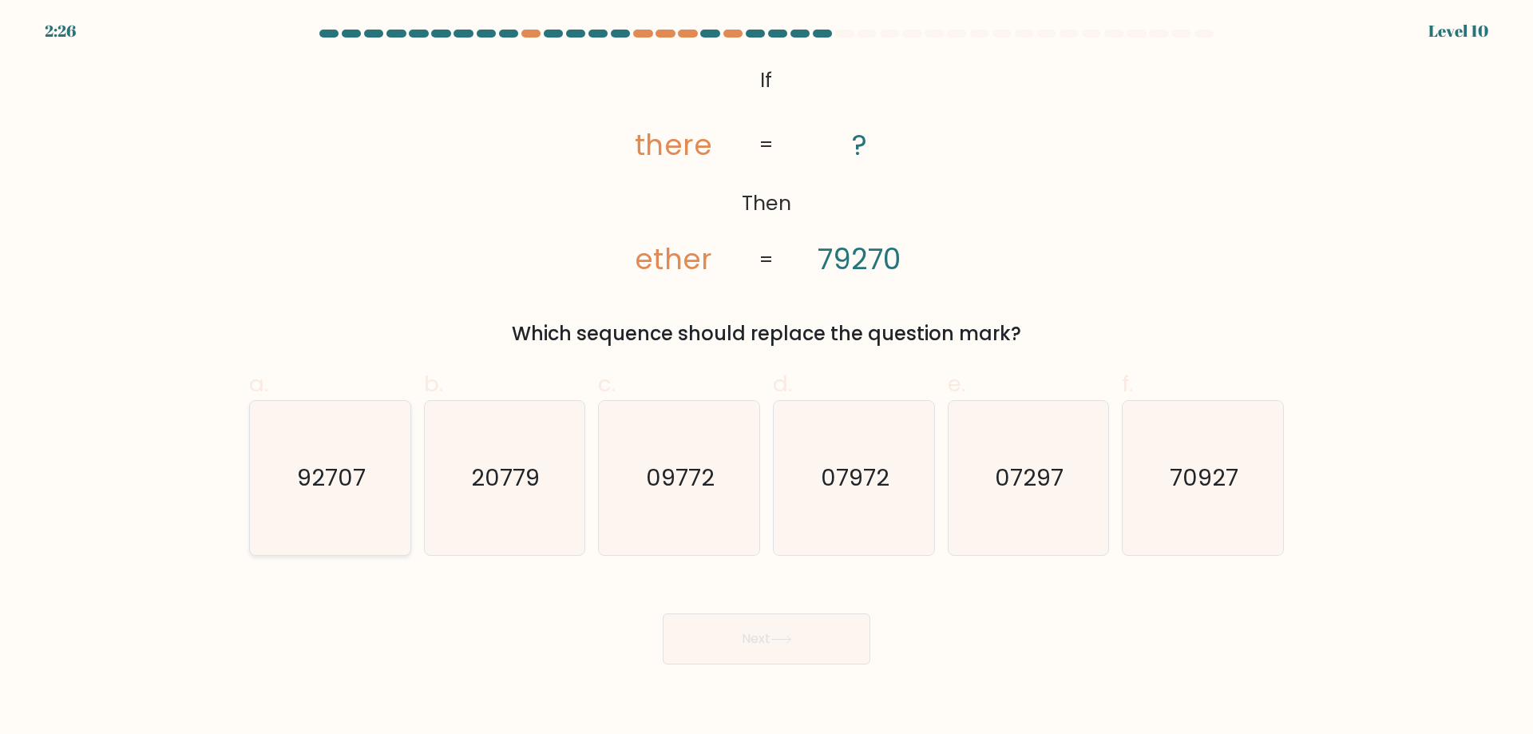
click at [321, 501] on icon "92707" at bounding box center [330, 478] width 154 height 154
click at [766, 378] on input "a. 92707" at bounding box center [766, 372] width 1 height 10
radio input "true"
click at [803, 637] on button "Next" at bounding box center [767, 638] width 208 height 51
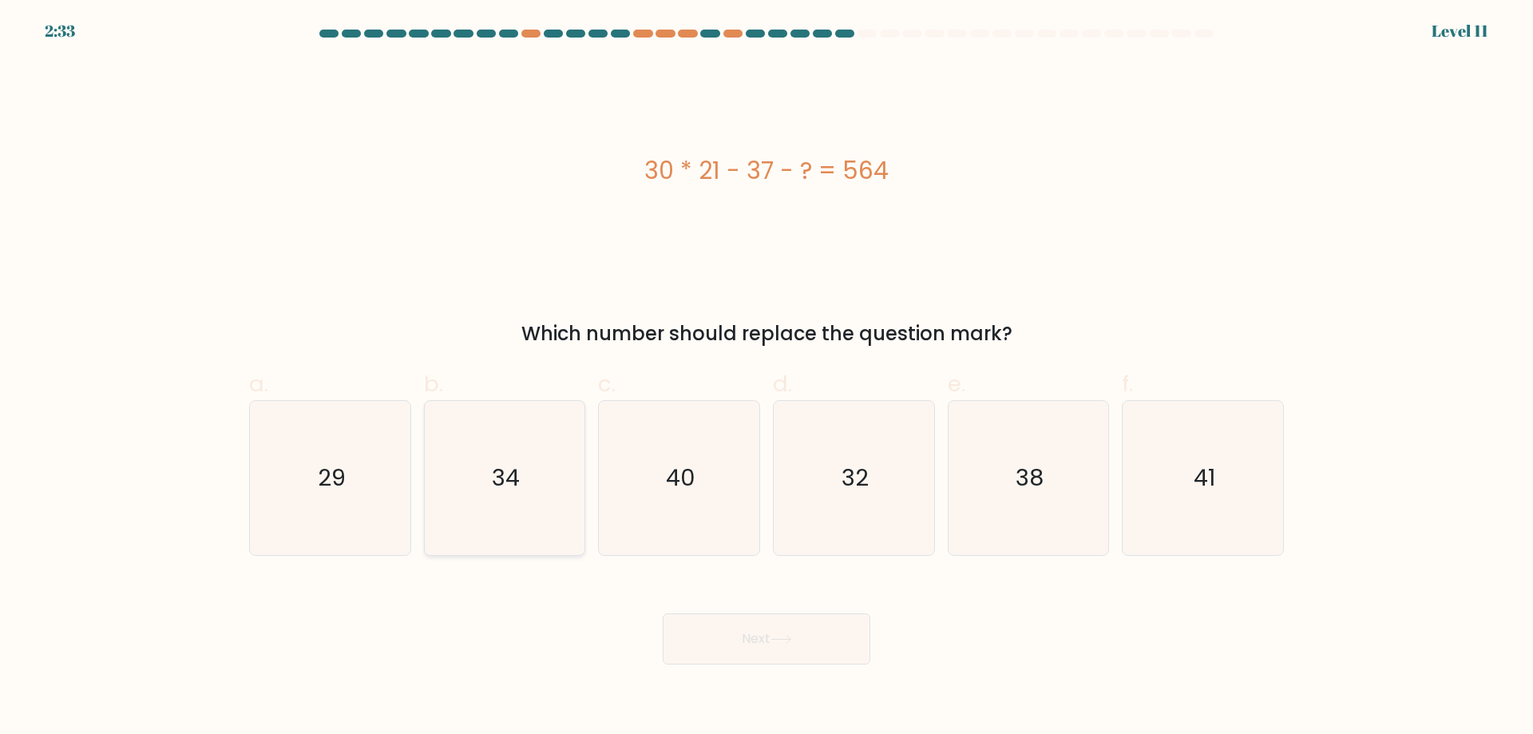
click at [481, 454] on icon "34" at bounding box center [504, 478] width 154 height 154
click at [766, 378] on input "b. 34" at bounding box center [766, 372] width 1 height 10
radio input "true"
click at [855, 650] on button "Next" at bounding box center [767, 638] width 208 height 51
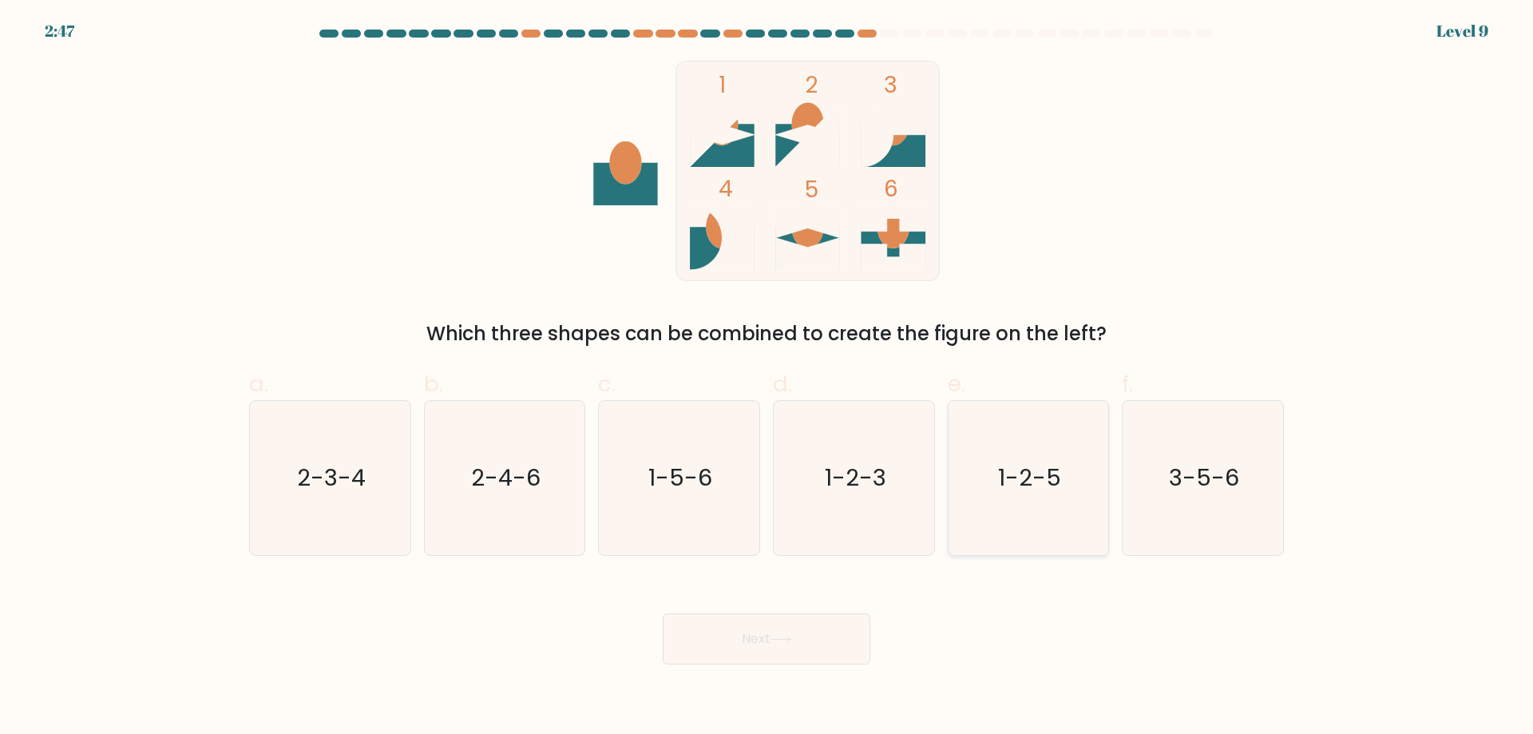
click at [1036, 473] on text "1-2-5" at bounding box center [1029, 477] width 63 height 32
click at [767, 378] on input "e. 1-2-5" at bounding box center [766, 372] width 1 height 10
radio input "true"
click at [794, 627] on button "Next" at bounding box center [767, 638] width 208 height 51
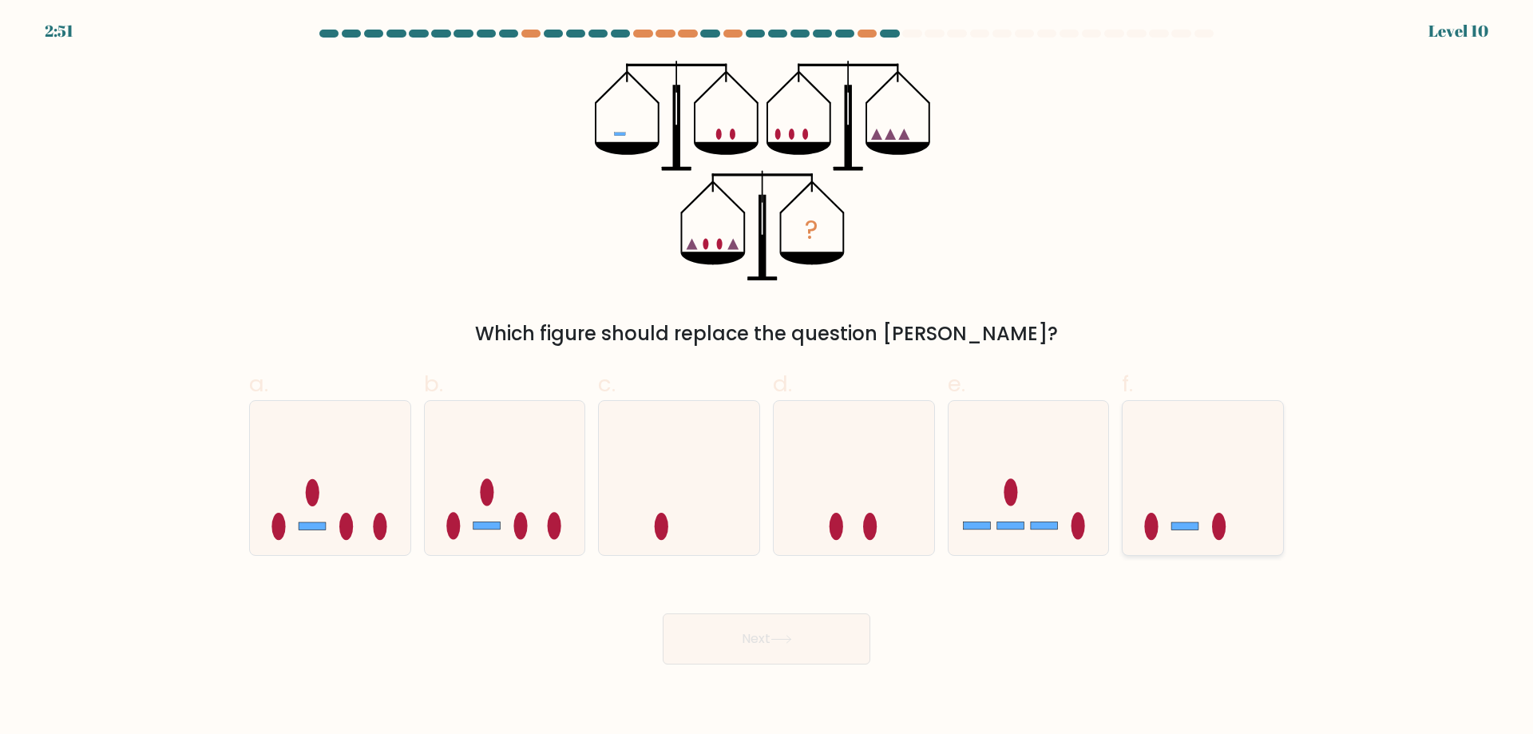
click at [1193, 486] on icon at bounding box center [1203, 477] width 160 height 133
click at [767, 378] on input "f." at bounding box center [766, 372] width 1 height 10
radio input "true"
click at [778, 654] on button "Next" at bounding box center [767, 638] width 208 height 51
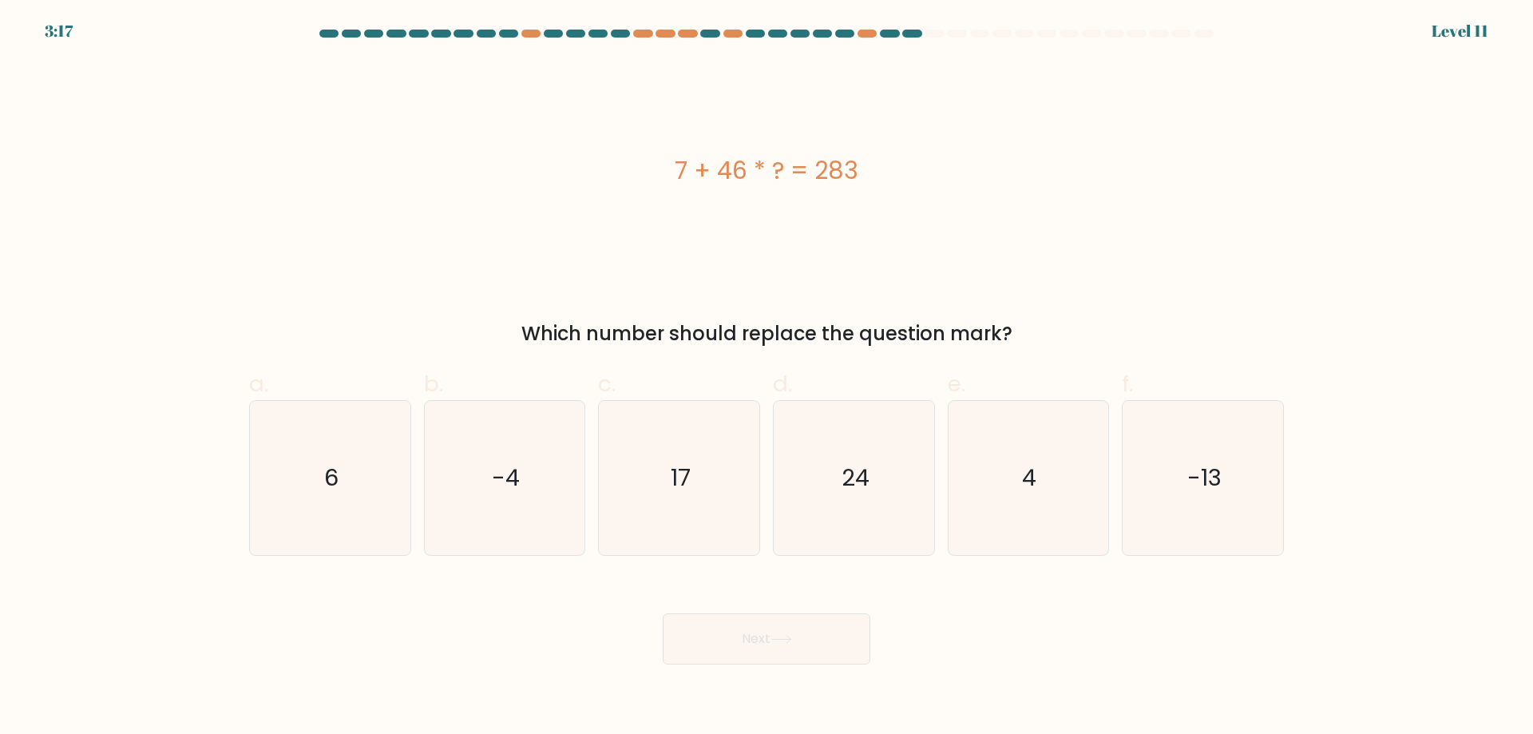
click at [826, 624] on button "Next" at bounding box center [767, 638] width 208 height 51
click at [846, 511] on icon "24" at bounding box center [854, 478] width 154 height 154
click at [767, 378] on input "d. 24" at bounding box center [766, 372] width 1 height 10
radio input "true"
click at [777, 724] on body "3:16 Level 11 6" at bounding box center [766, 367] width 1533 height 734
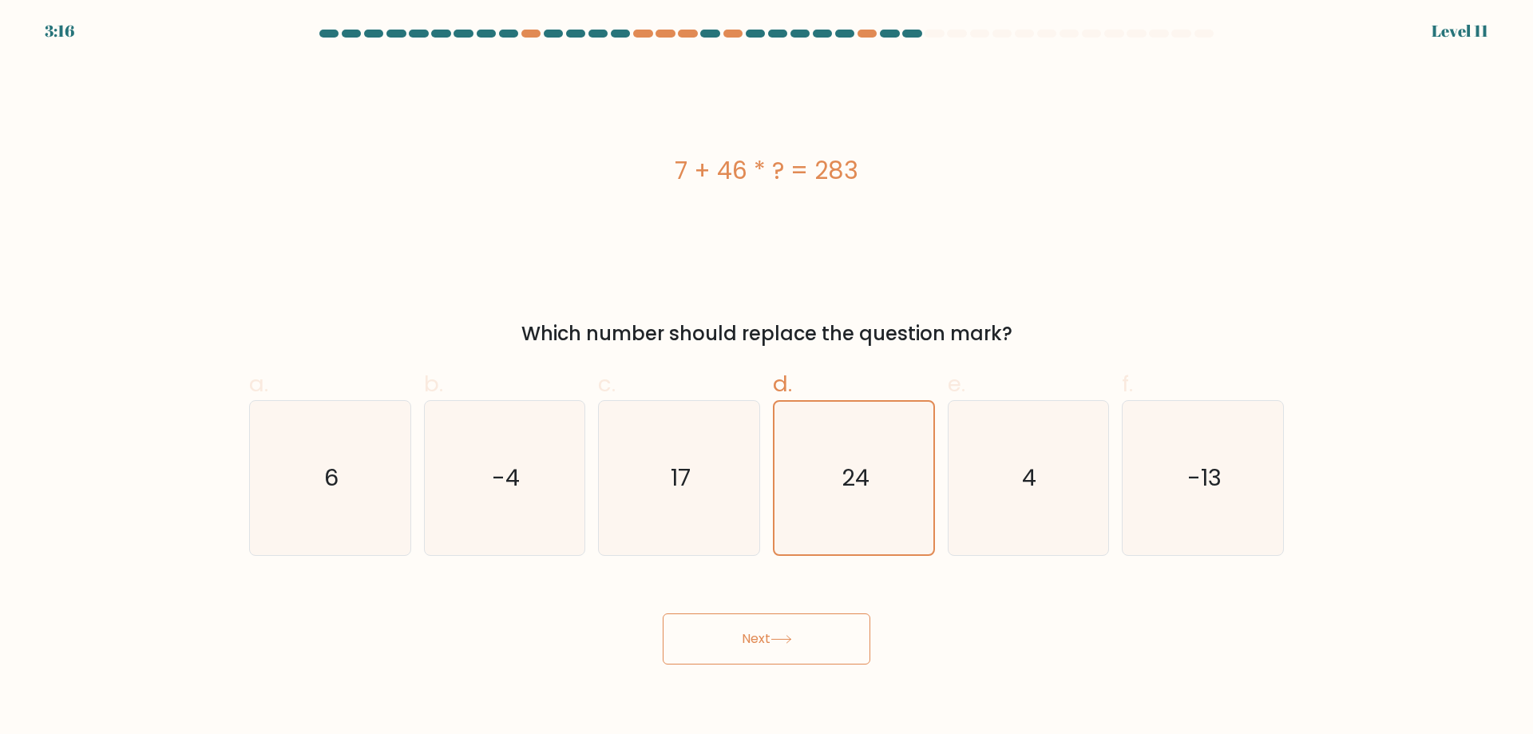
click at [787, 675] on body "3:16 Level 11 6" at bounding box center [766, 367] width 1533 height 734
click at [797, 646] on button "Next" at bounding box center [767, 638] width 208 height 51
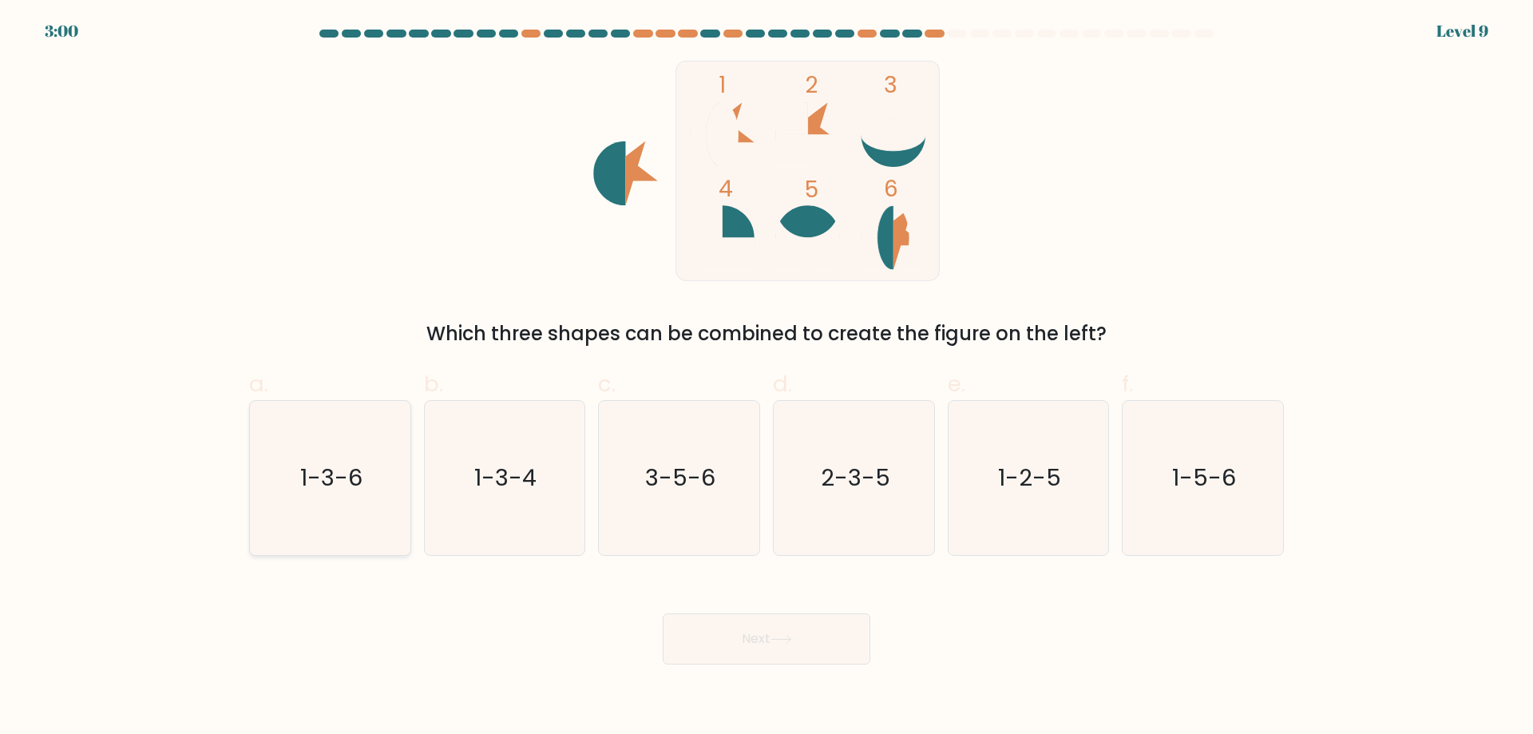
click at [370, 481] on icon "1-3-6" at bounding box center [330, 478] width 154 height 154
click at [766, 378] on input "a. 1-3-6" at bounding box center [766, 372] width 1 height 10
radio input "true"
click at [781, 649] on button "Next" at bounding box center [767, 638] width 208 height 51
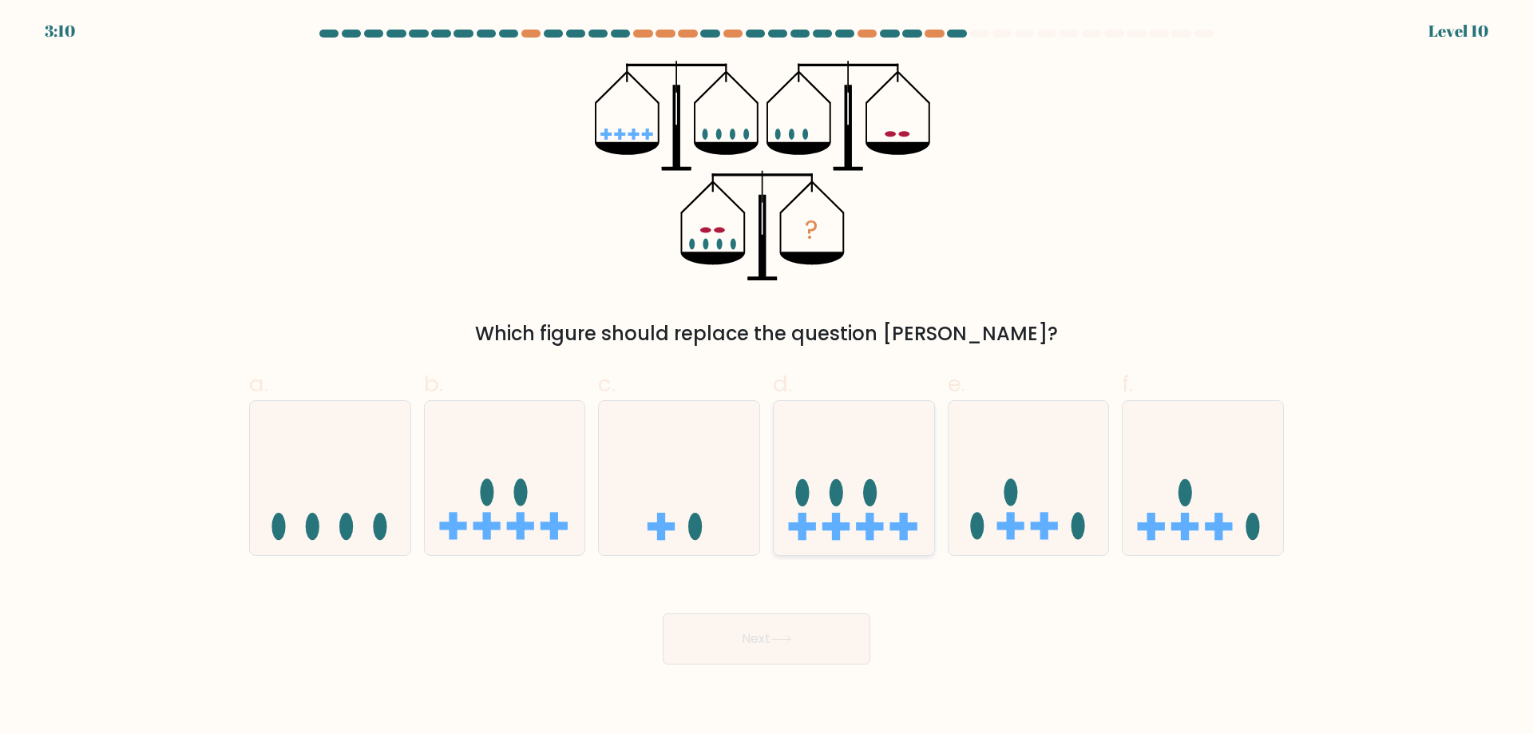
drag, startPoint x: 886, startPoint y: 497, endPoint x: 865, endPoint y: 523, distance: 33.4
click at [885, 497] on icon at bounding box center [854, 477] width 160 height 133
click at [767, 378] on input "d." at bounding box center [766, 372] width 1 height 10
radio input "true"
click at [816, 630] on button "Next" at bounding box center [767, 638] width 208 height 51
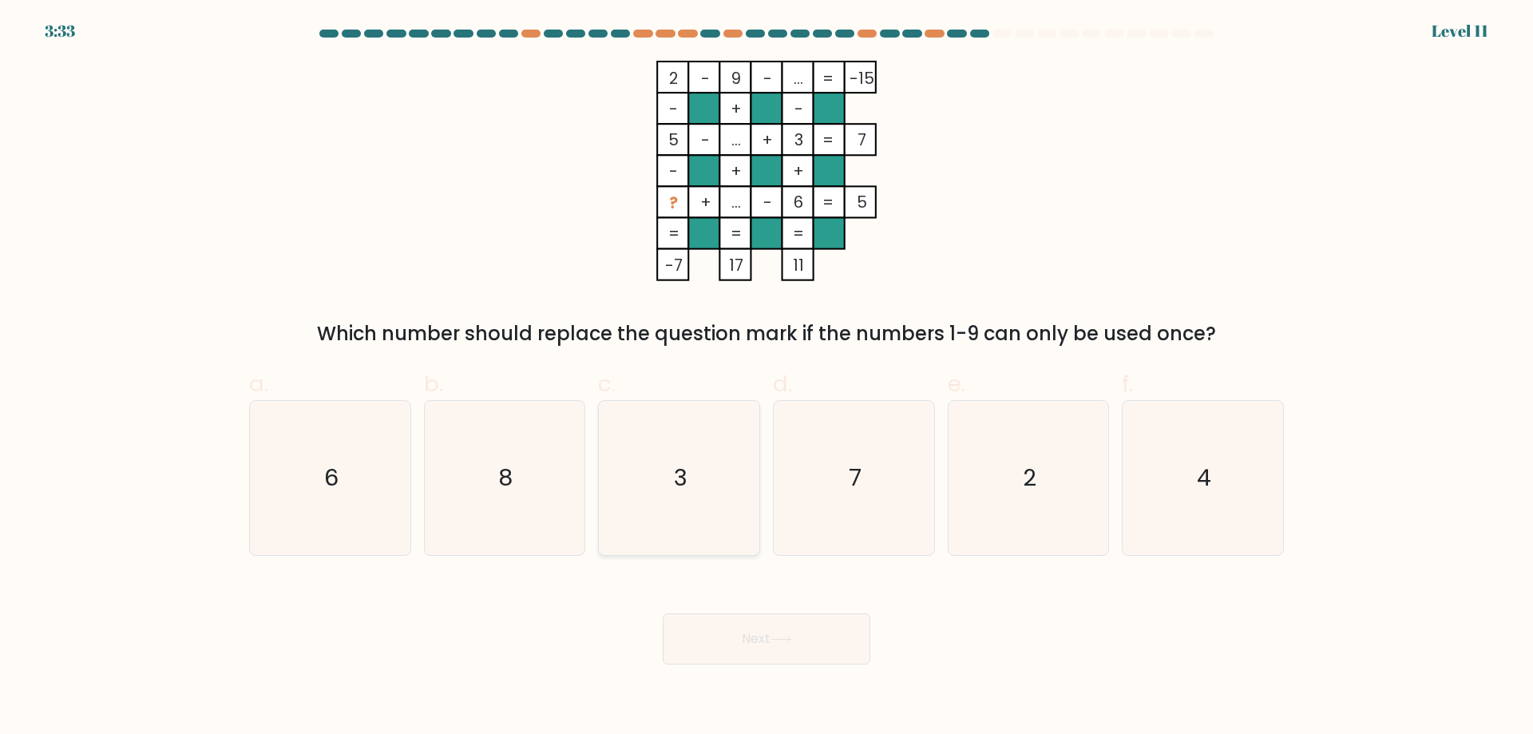
drag, startPoint x: 655, startPoint y: 640, endPoint x: 753, endPoint y: 455, distance: 209.7
click at [671, 636] on div "Next" at bounding box center [767, 619] width 1054 height 89
drag, startPoint x: 766, startPoint y: 432, endPoint x: 976, endPoint y: 569, distance: 250.9
click at [766, 436] on div "d. 7" at bounding box center [853, 461] width 175 height 188
click at [854, 537] on icon "7" at bounding box center [854, 478] width 154 height 154
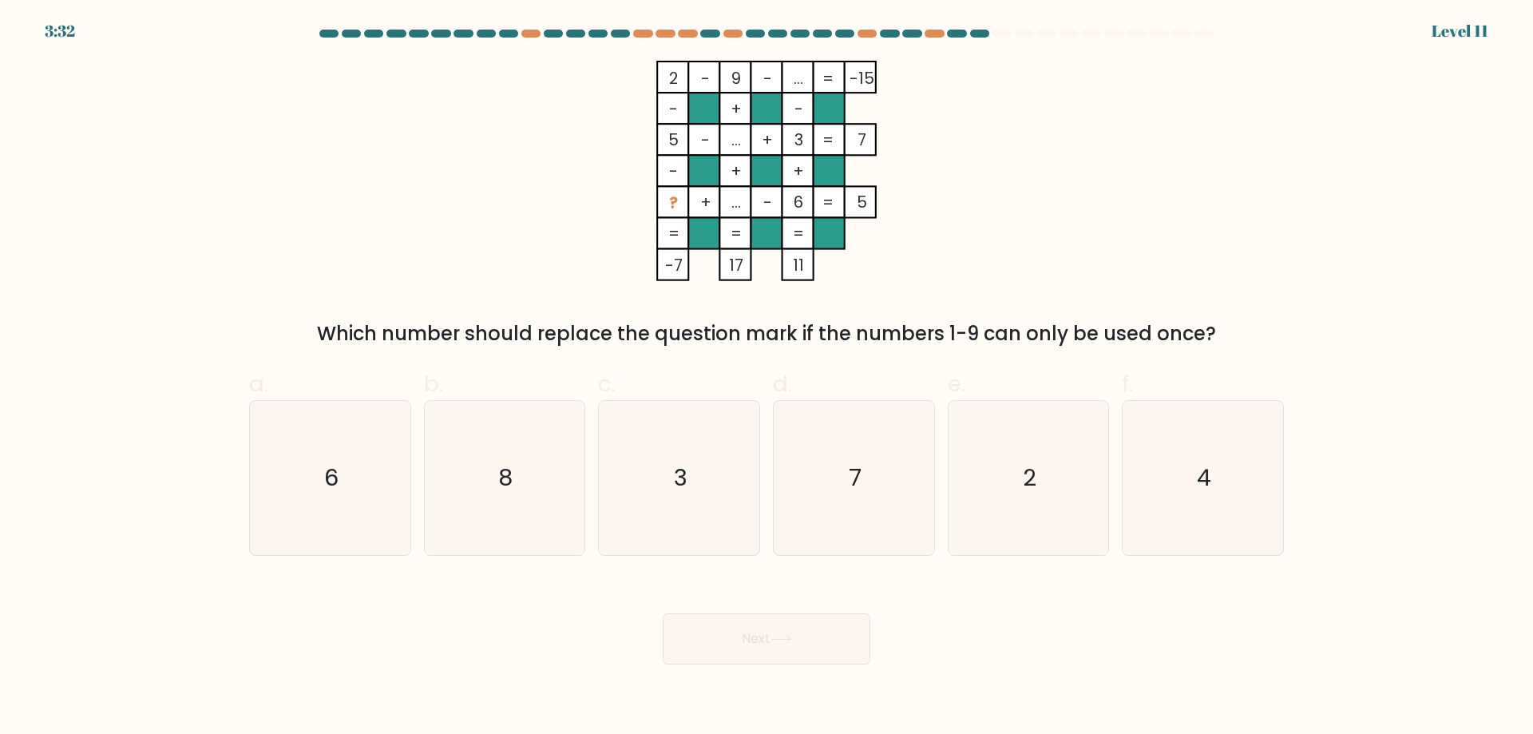
click at [767, 378] on input "d. 7" at bounding box center [766, 372] width 1 height 10
radio input "true"
click at [774, 652] on button "Next" at bounding box center [767, 638] width 208 height 51
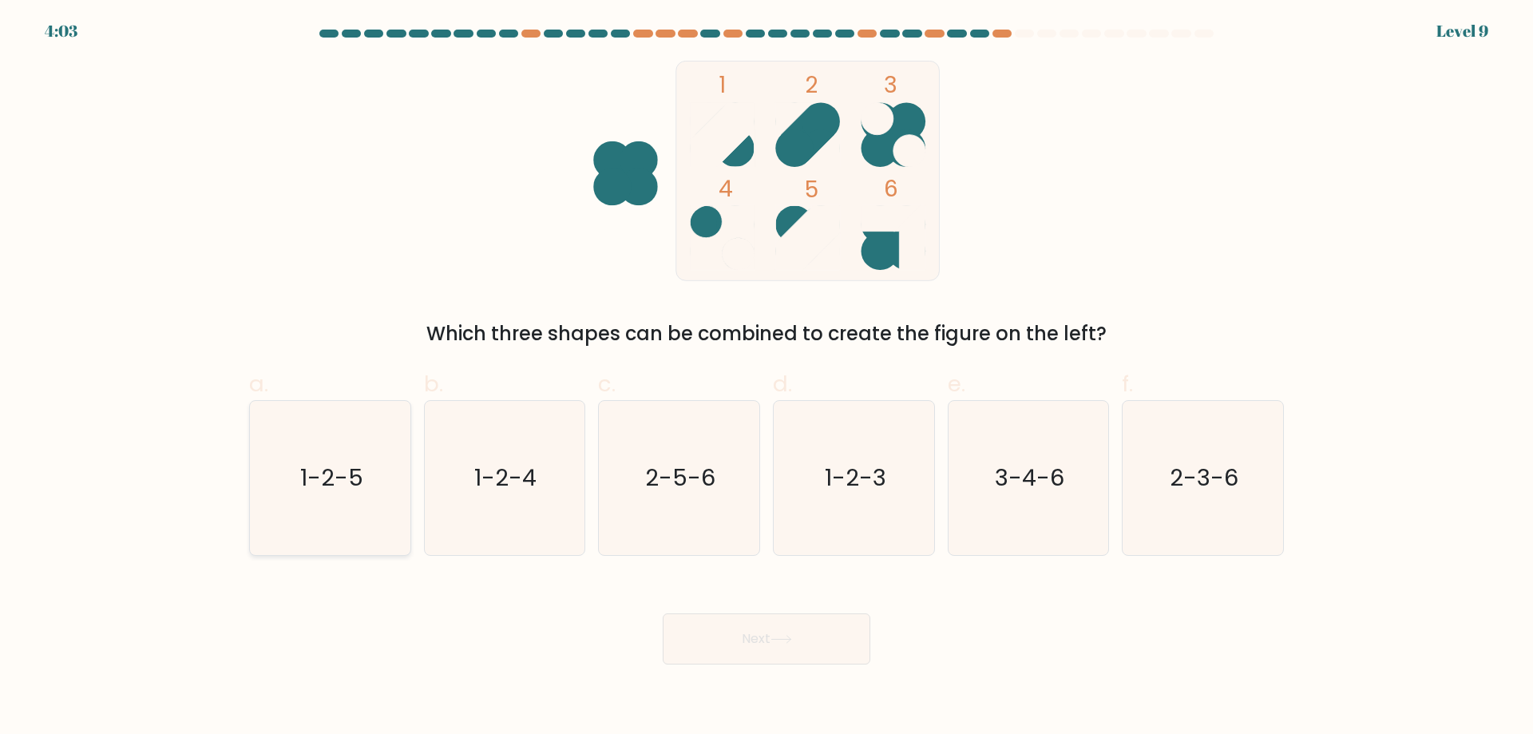
click at [311, 482] on text "1-2-5" at bounding box center [331, 477] width 63 height 32
click at [766, 378] on input "a. 1-2-5" at bounding box center [766, 372] width 1 height 10
radio input "true"
click at [844, 652] on button "Next" at bounding box center [767, 638] width 208 height 51
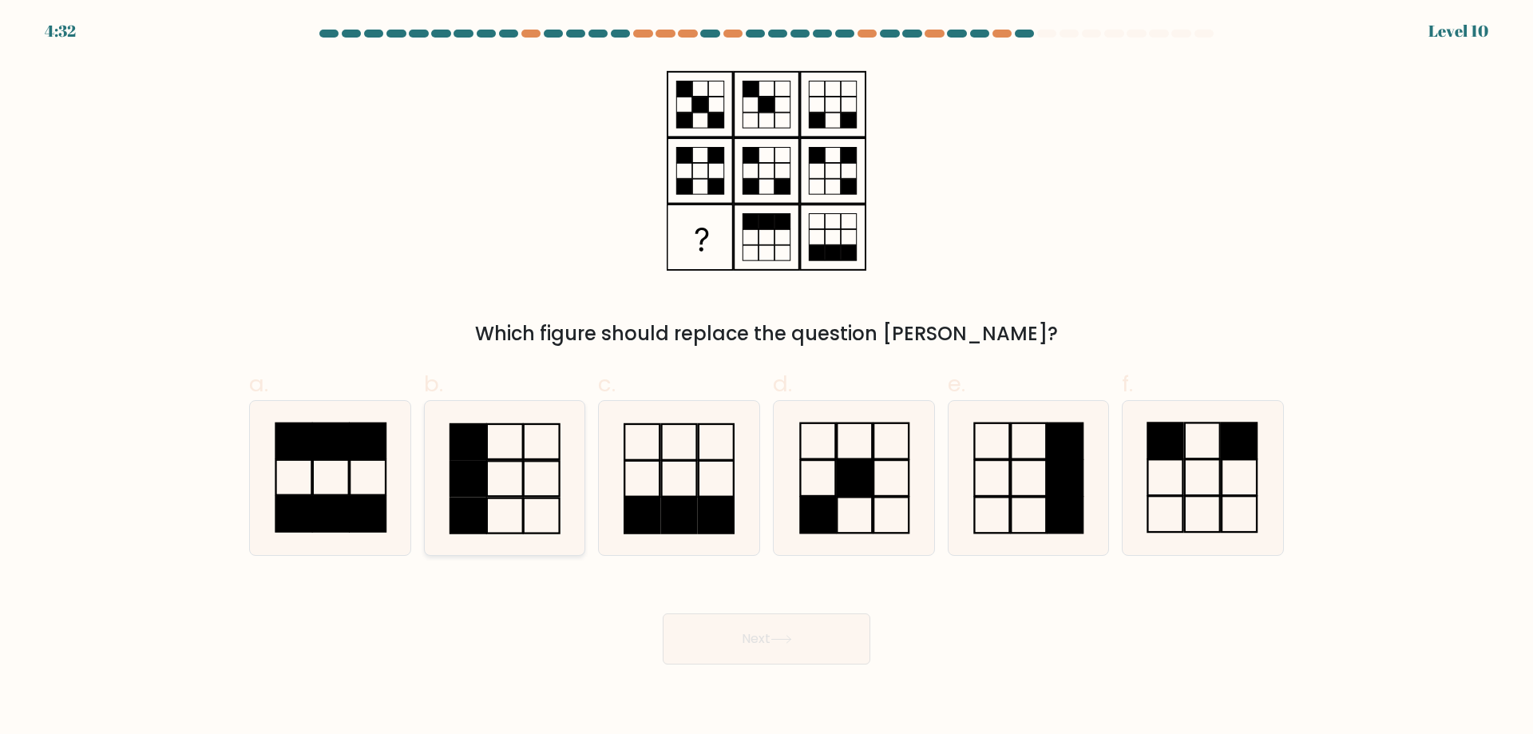
click at [521, 461] on rect at bounding box center [505, 478] width 36 height 35
click at [766, 378] on input "b." at bounding box center [766, 372] width 1 height 10
radio input "true"
click at [751, 644] on button "Next" at bounding box center [767, 638] width 208 height 51
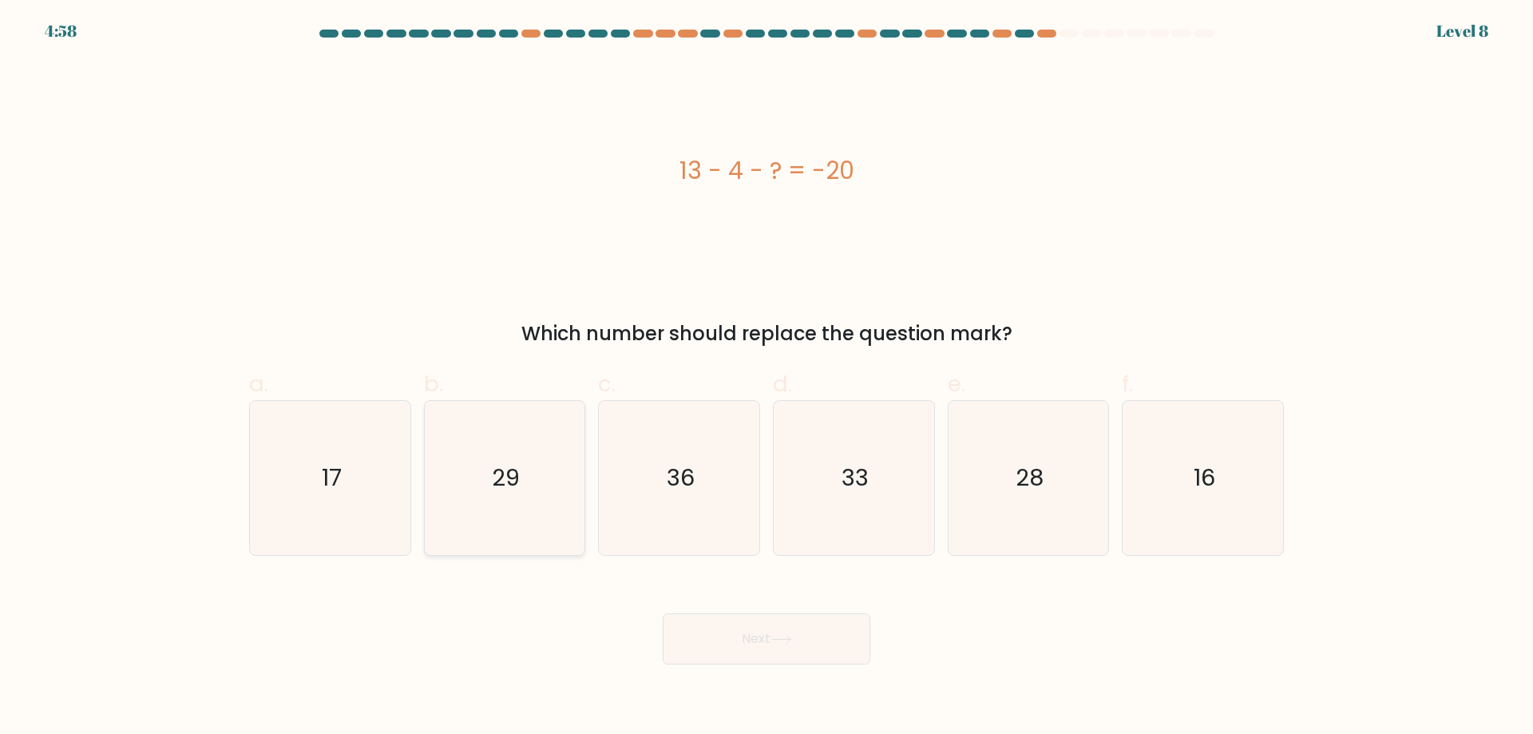
click at [471, 522] on icon "29" at bounding box center [504, 478] width 154 height 154
click at [766, 378] on input "b. 29" at bounding box center [766, 372] width 1 height 10
radio input "true"
click at [799, 645] on button "Next" at bounding box center [767, 638] width 208 height 51
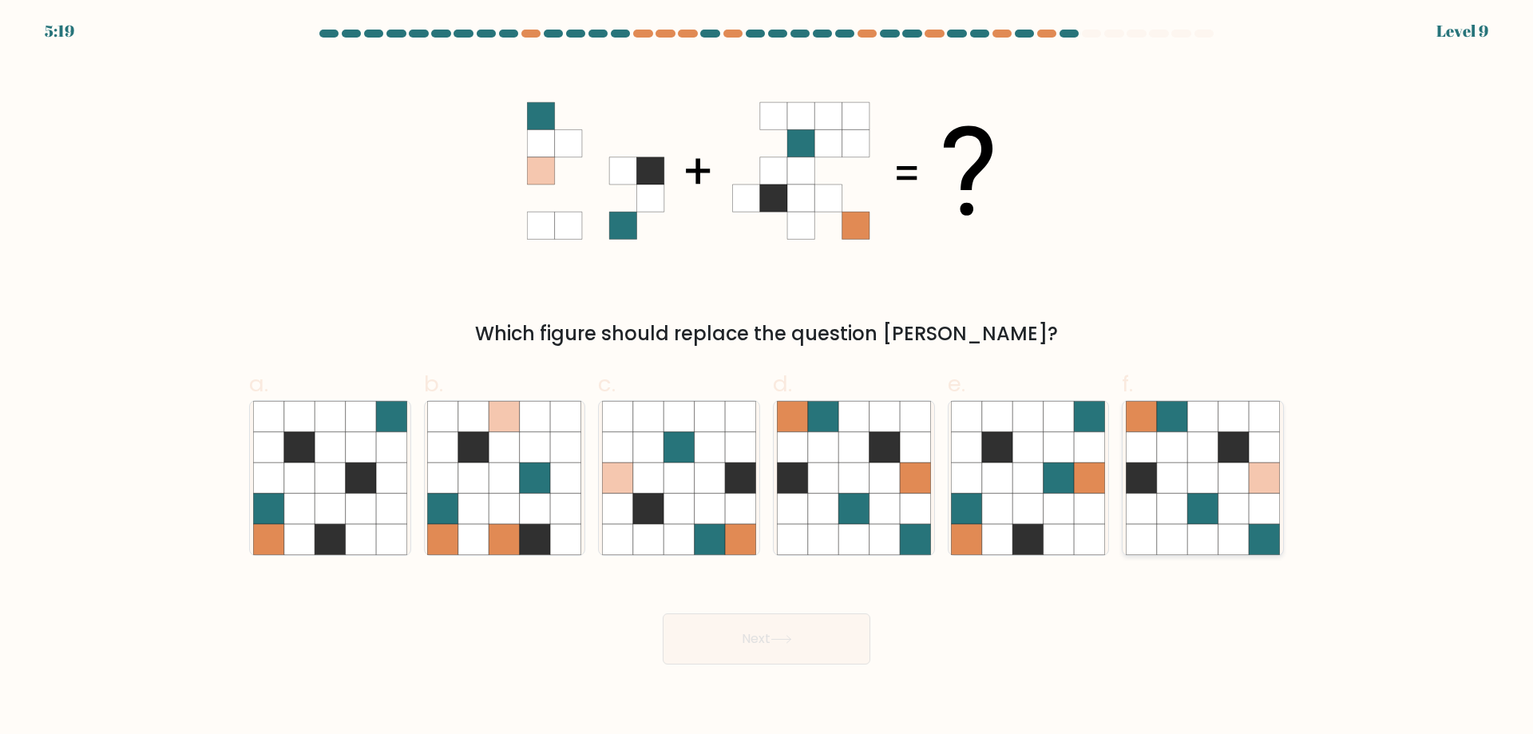
click at [1202, 515] on icon at bounding box center [1202, 508] width 30 height 30
click at [767, 378] on input "f." at bounding box center [766, 372] width 1 height 10
radio input "true"
click at [762, 650] on button "Next" at bounding box center [767, 638] width 208 height 51
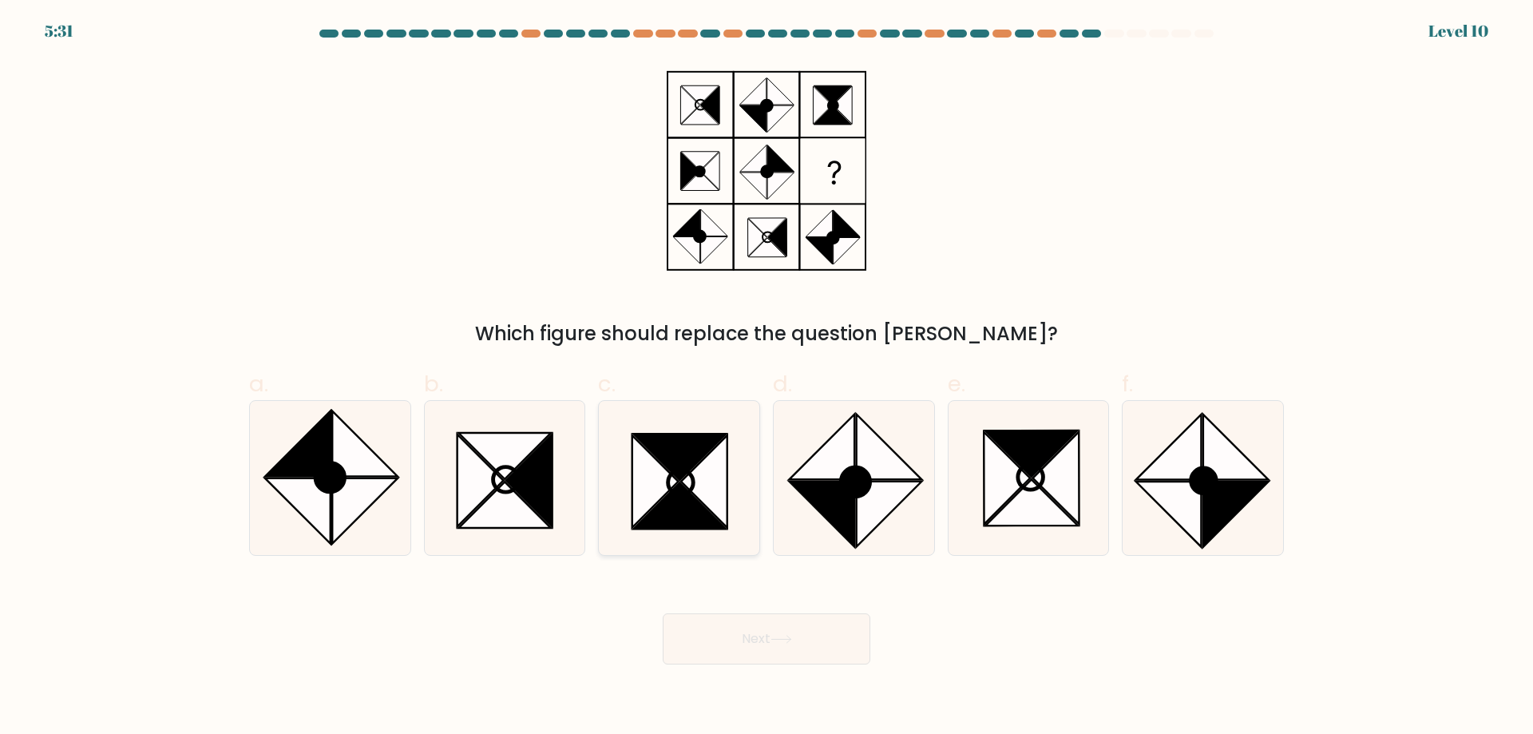
click at [661, 477] on icon at bounding box center [655, 481] width 46 height 93
click at [766, 378] on input "c." at bounding box center [766, 372] width 1 height 10
radio input "true"
click at [767, 644] on button "Next" at bounding box center [767, 638] width 208 height 51
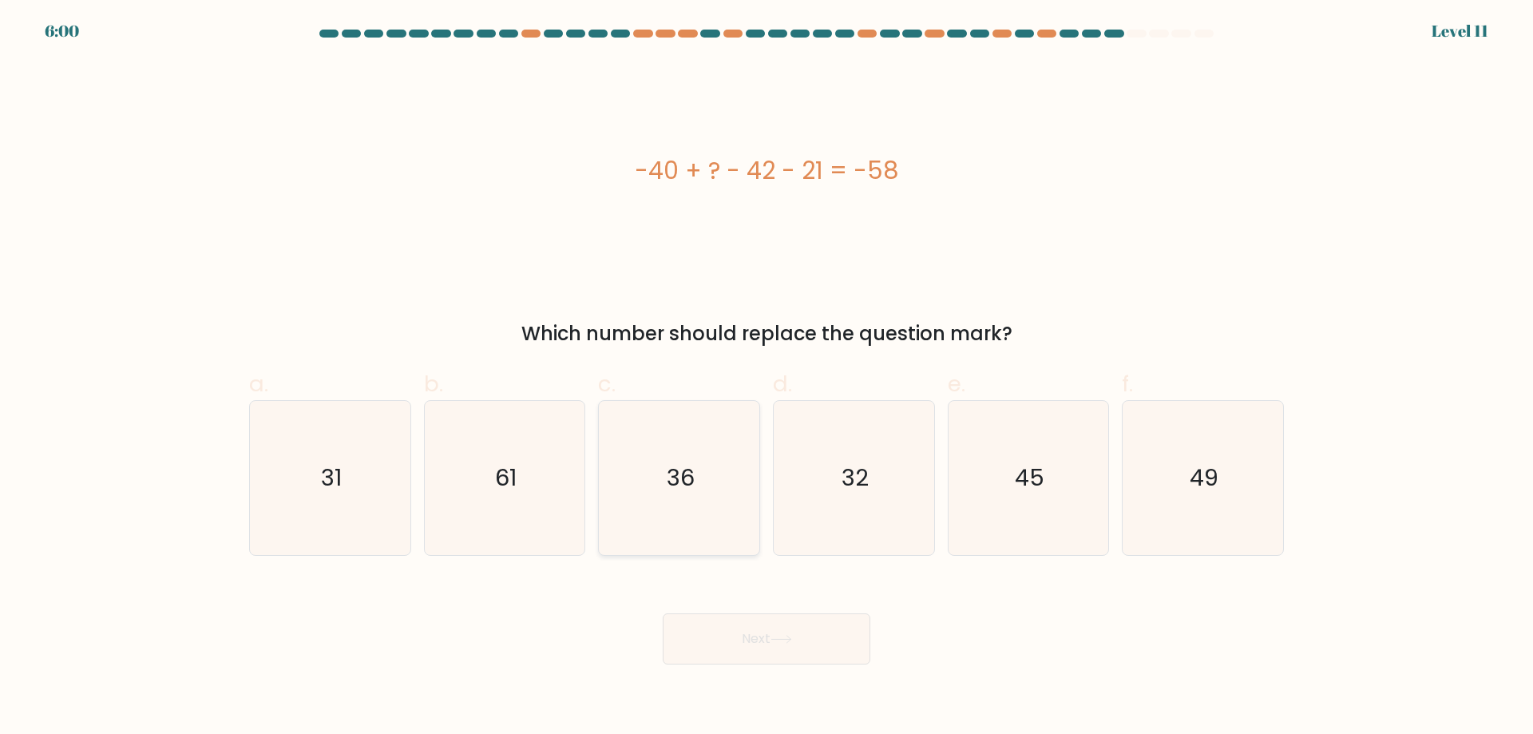
click at [670, 485] on text "36" at bounding box center [681, 477] width 28 height 32
click at [766, 378] on input "c. 36" at bounding box center [766, 372] width 1 height 10
radio input "true"
click at [790, 640] on icon at bounding box center [781, 639] width 22 height 9
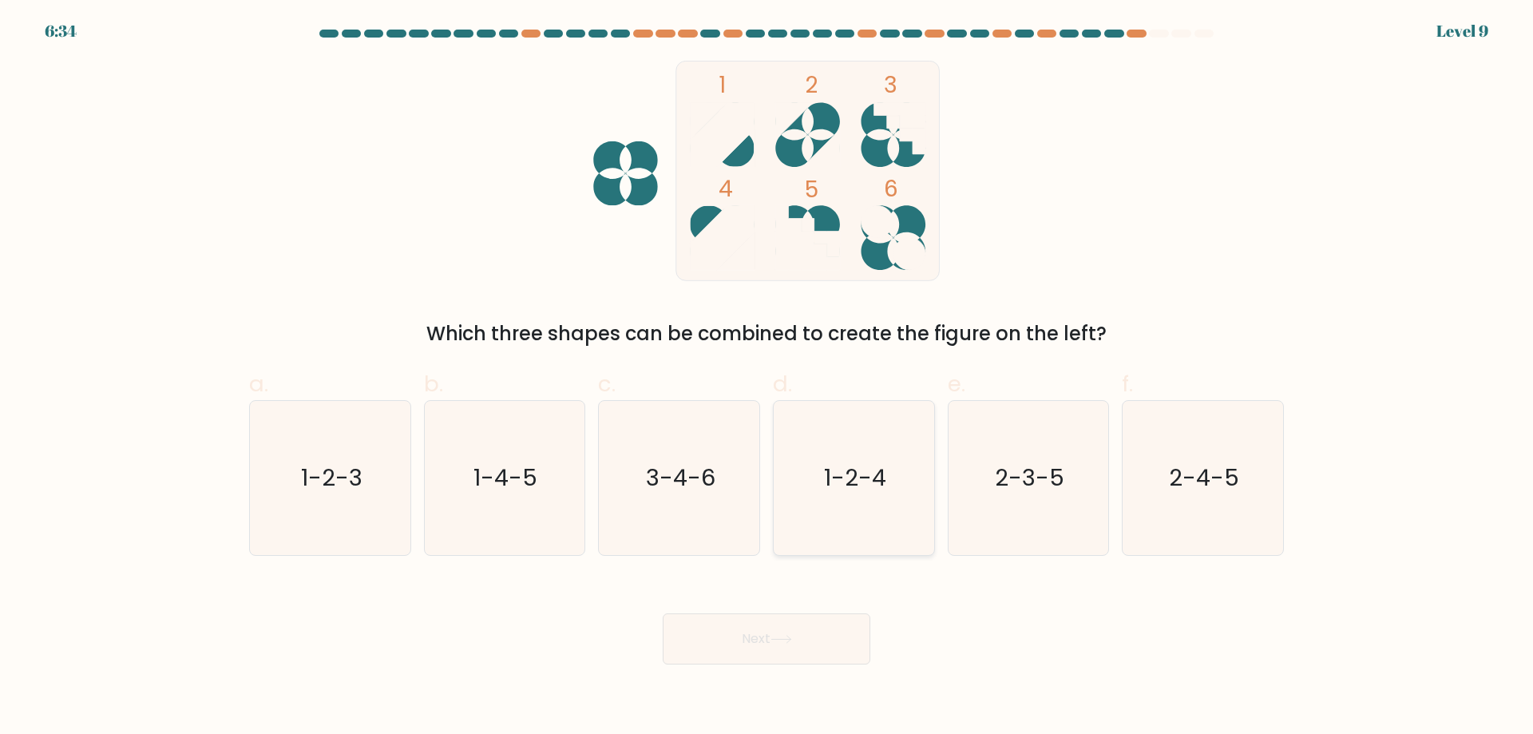
click at [909, 485] on icon "1-2-4" at bounding box center [854, 478] width 154 height 154
click at [767, 378] on input "d. 1-2-4" at bounding box center [766, 372] width 1 height 10
radio input "true"
click at [787, 653] on button "Next" at bounding box center [767, 638] width 208 height 51
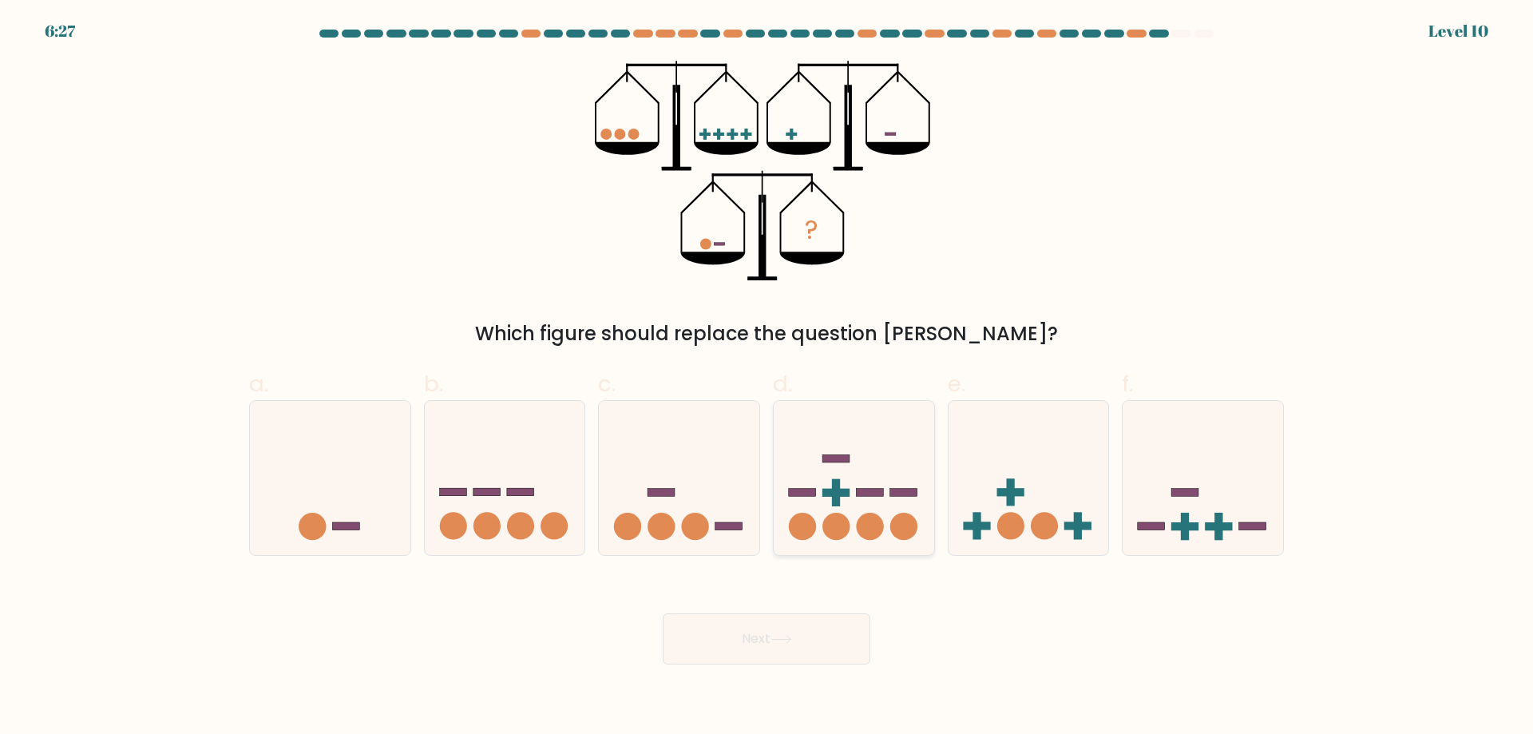
click at [813, 472] on icon at bounding box center [854, 477] width 160 height 133
click at [767, 378] on input "d." at bounding box center [766, 372] width 1 height 10
radio input "true"
click at [825, 645] on button "Next" at bounding box center [767, 638] width 208 height 51
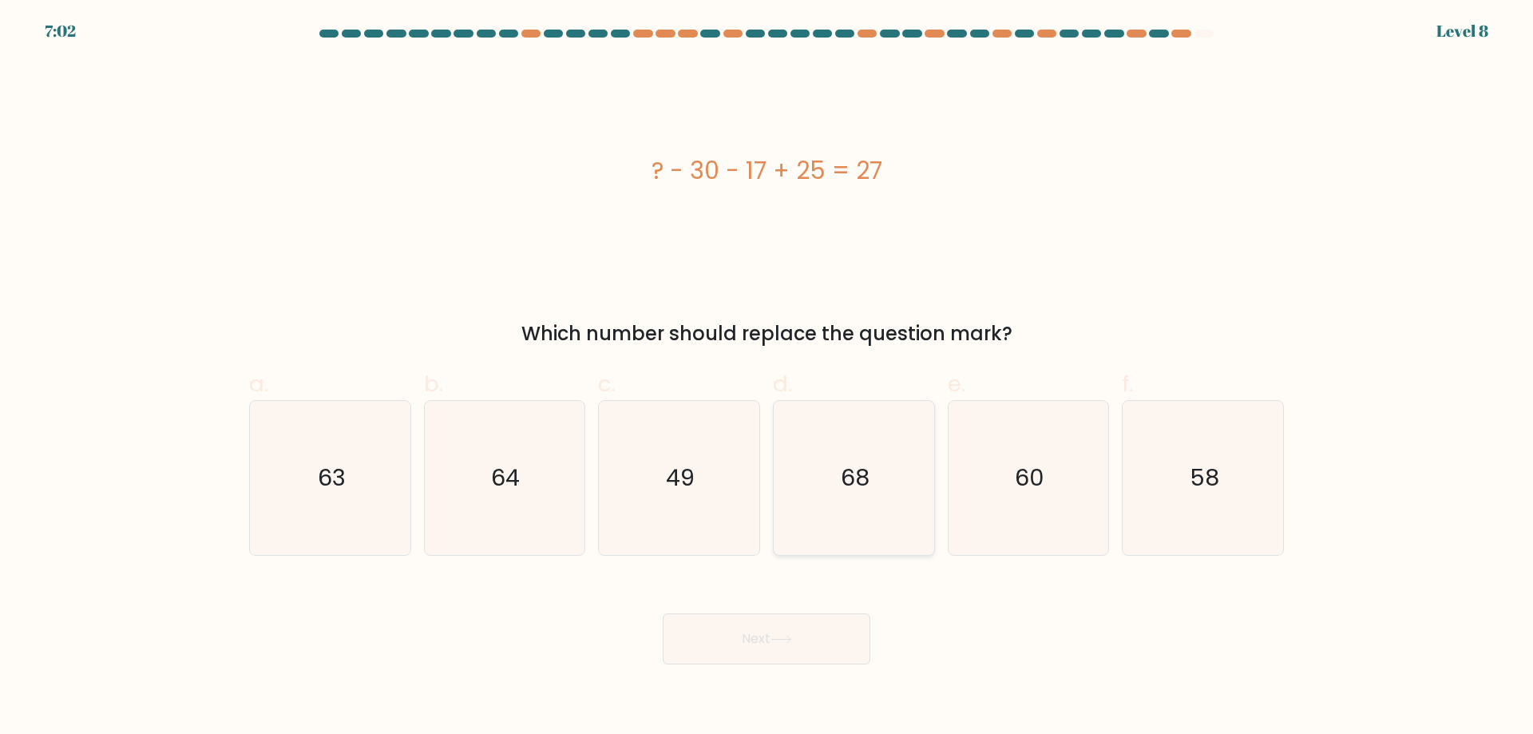
click at [883, 460] on icon "68" at bounding box center [854, 478] width 154 height 154
click at [767, 378] on input "d. 68" at bounding box center [766, 372] width 1 height 10
radio input "true"
click at [802, 635] on button "Next" at bounding box center [767, 638] width 208 height 51
